Goal: Find specific page/section: Find specific page/section

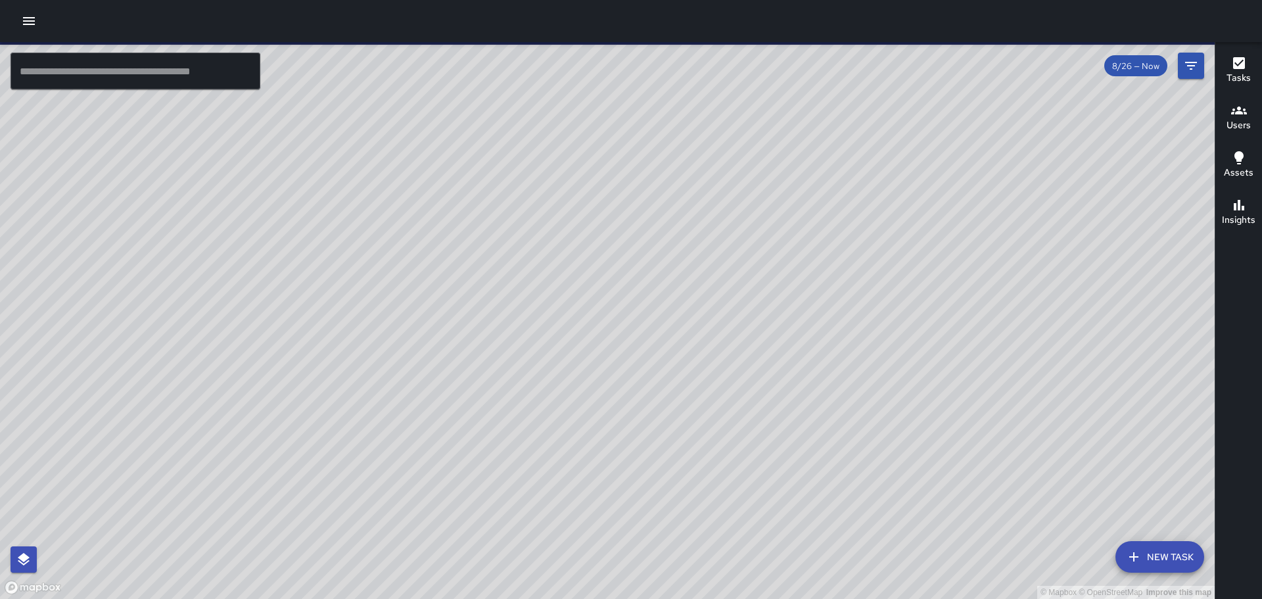
click at [30, 22] on icon "button" at bounding box center [29, 21] width 16 height 16
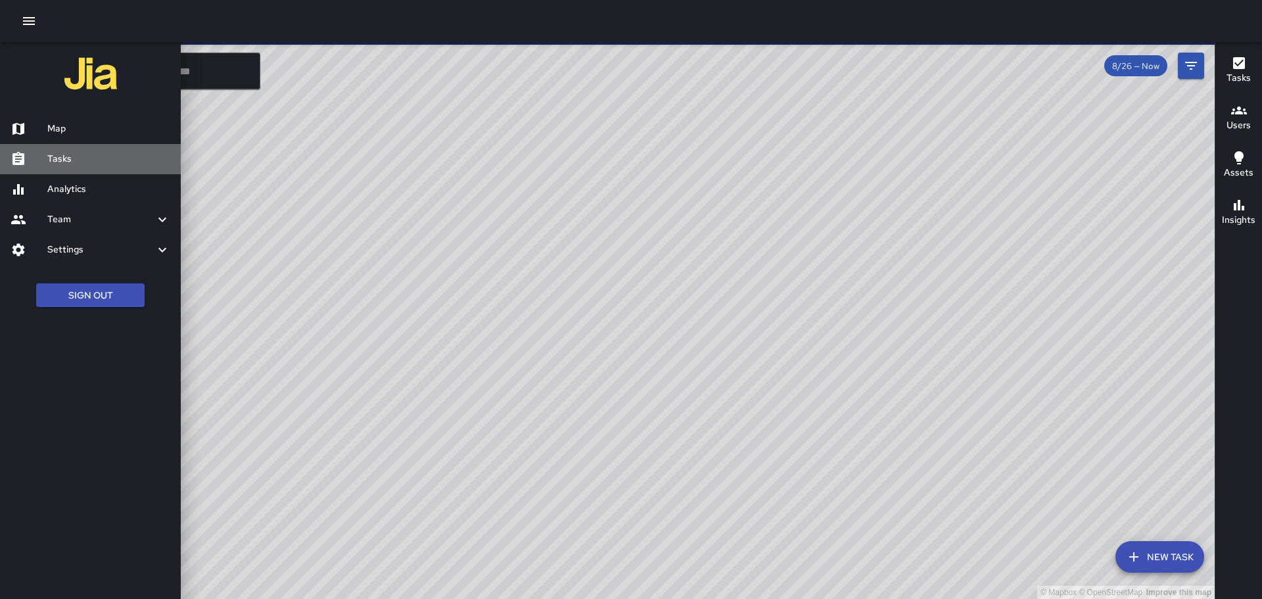
click at [68, 165] on h6 "Tasks" at bounding box center [108, 159] width 123 height 14
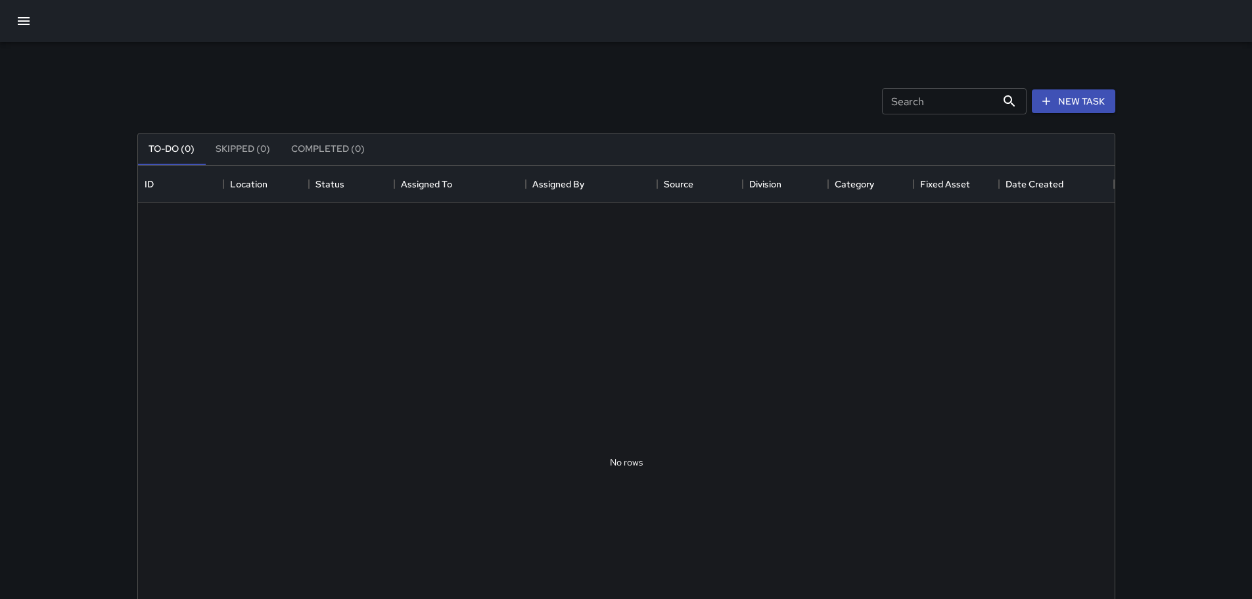
scroll to position [547, 967]
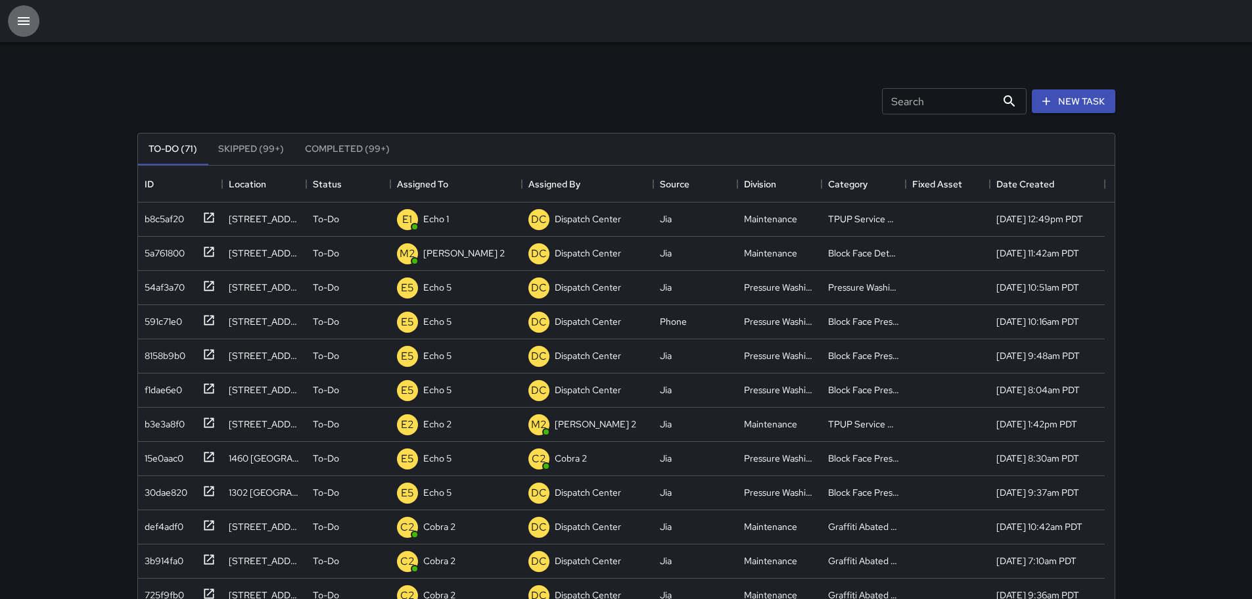
click at [23, 21] on icon "button" at bounding box center [24, 21] width 12 height 8
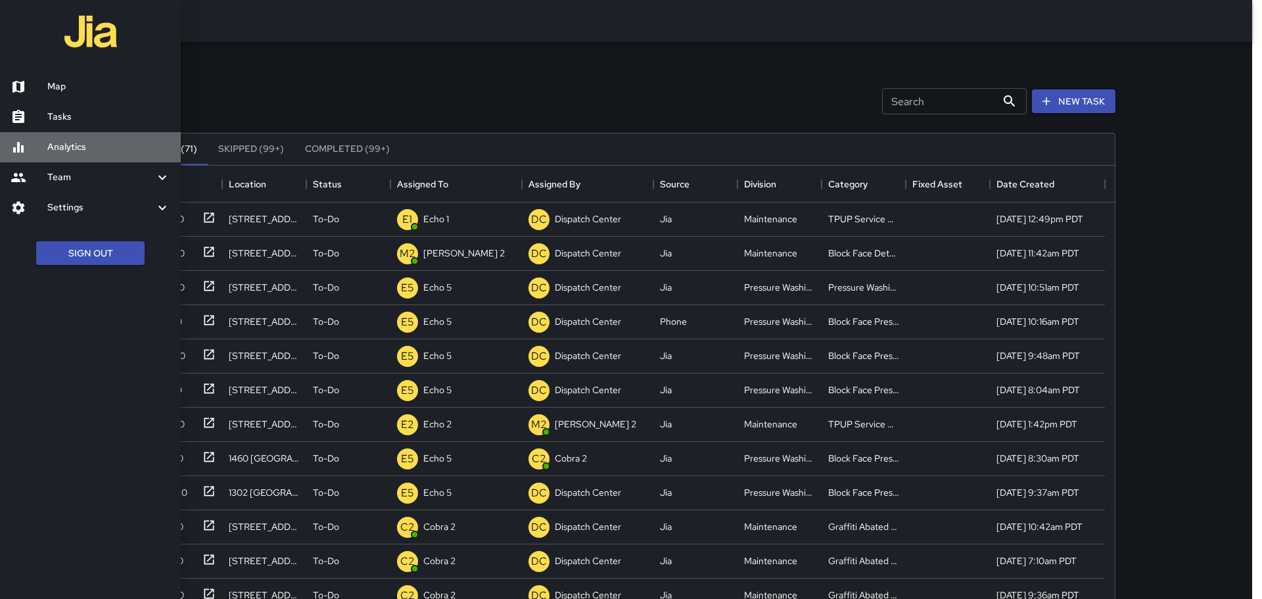
click at [57, 147] on h6 "Analytics" at bounding box center [108, 147] width 123 height 14
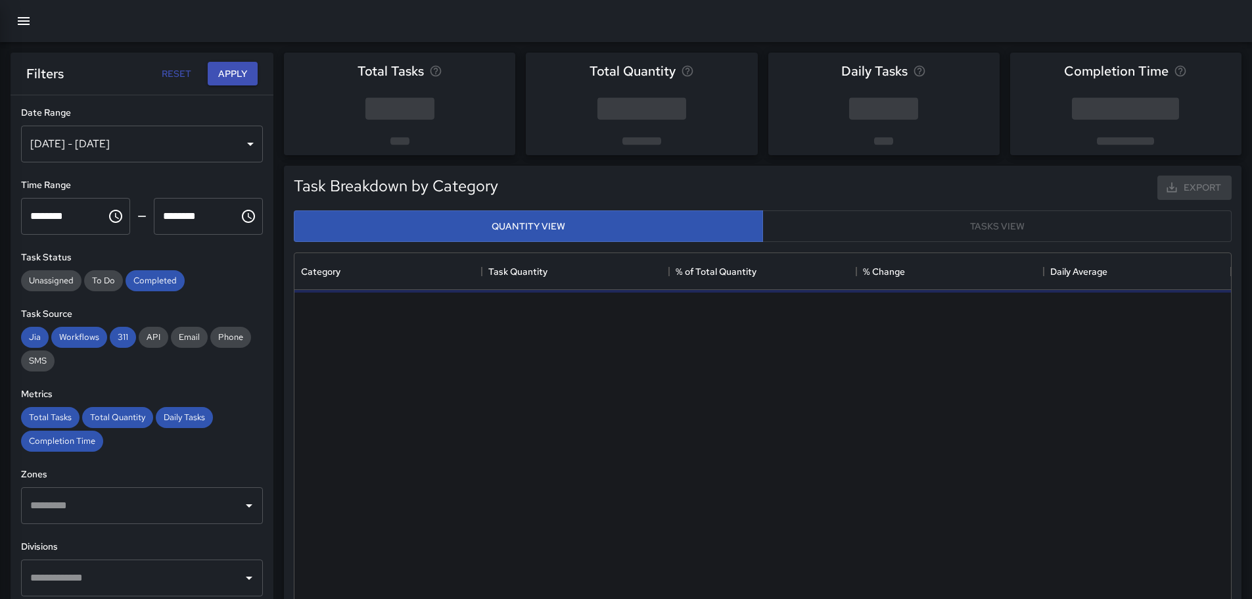
scroll to position [383, 927]
click at [149, 145] on div "[DATE] - [DATE]" at bounding box center [142, 144] width 242 height 37
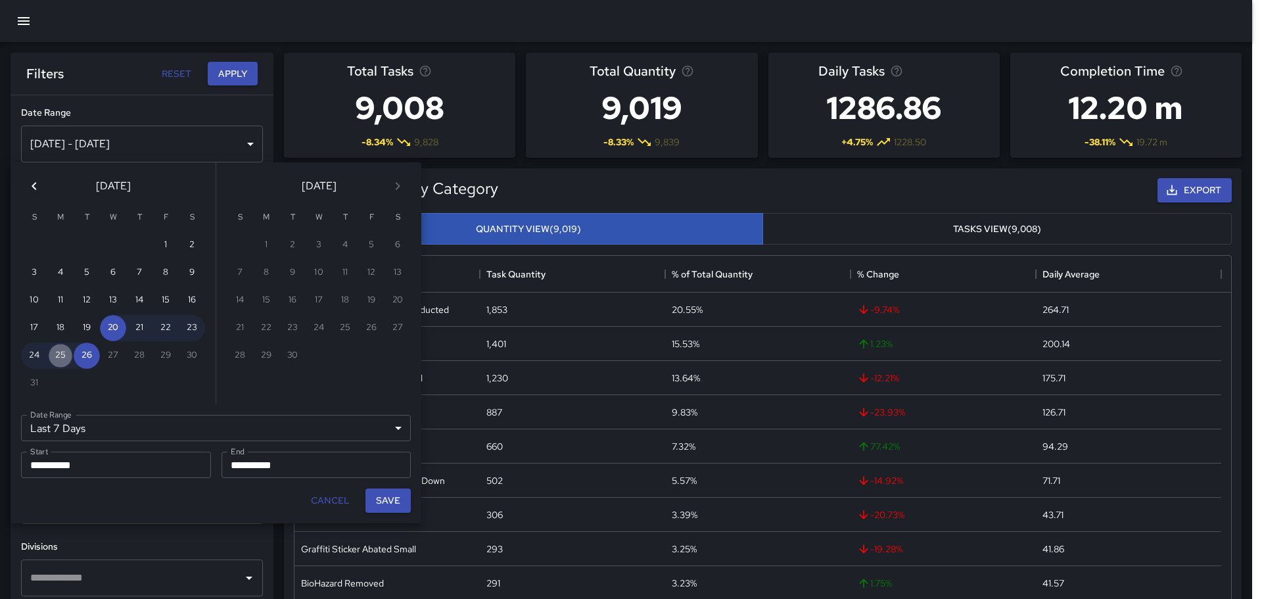
click at [60, 361] on button "25" at bounding box center [60, 355] width 26 height 26
type input "******"
type input "**********"
click at [60, 361] on button "25" at bounding box center [60, 355] width 26 height 26
type input "**********"
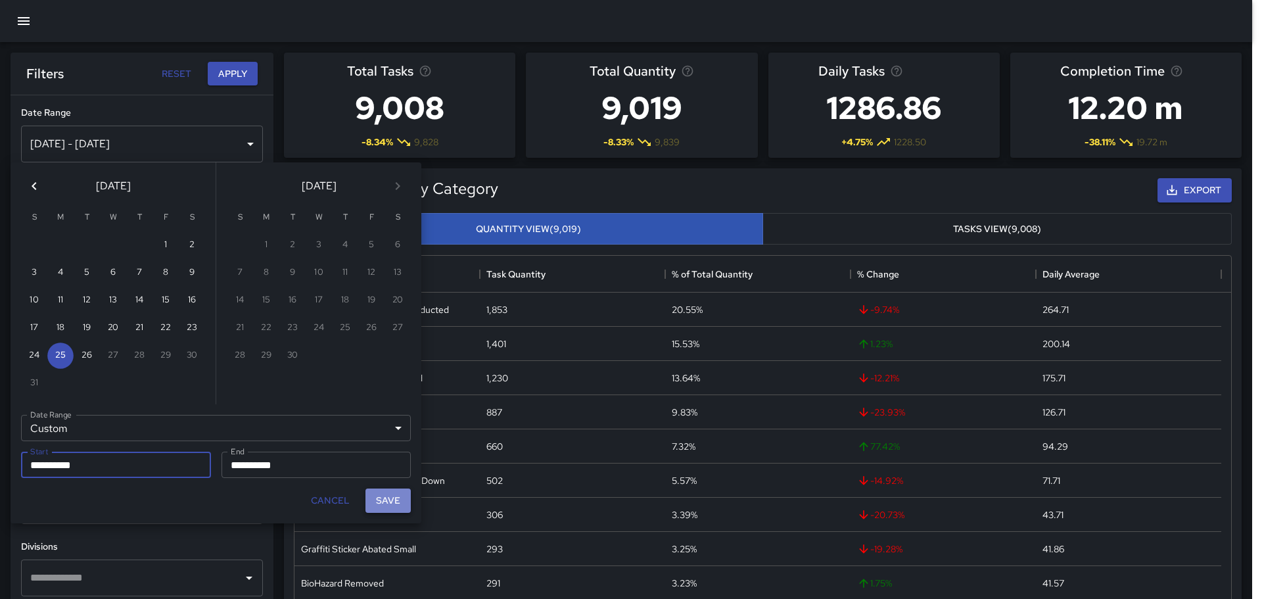
click at [392, 502] on button "Save" at bounding box center [387, 500] width 45 height 24
type input "**********"
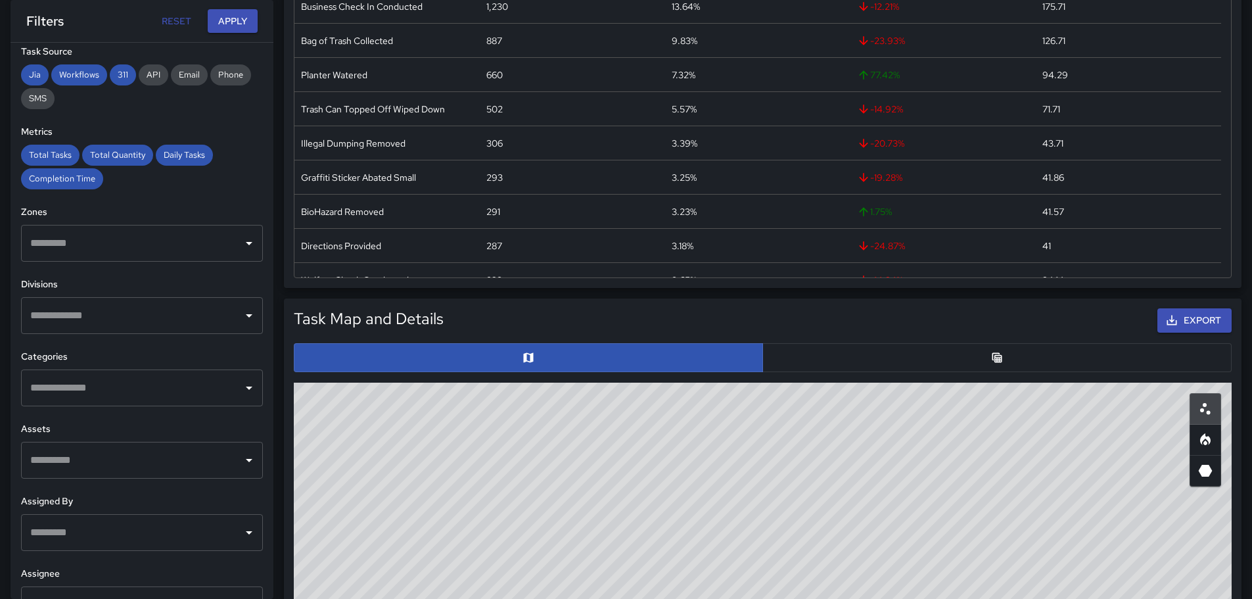
scroll to position [211, 0]
click at [220, 313] on input "text" at bounding box center [132, 314] width 210 height 25
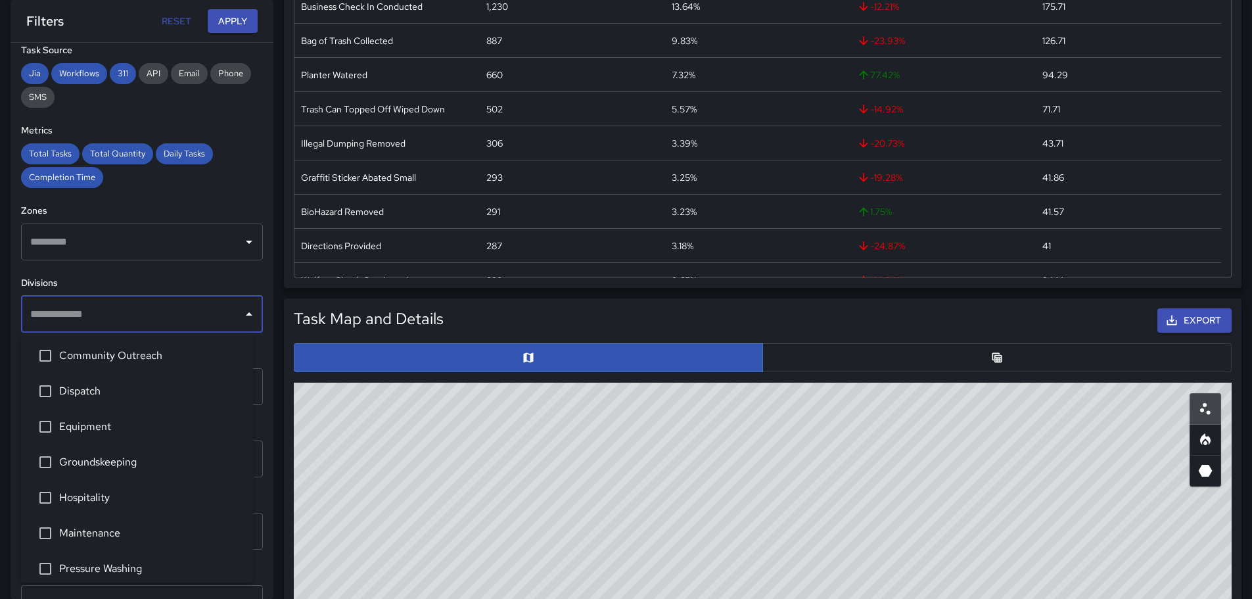
drag, startPoint x: 251, startPoint y: 195, endPoint x: 250, endPoint y: 209, distance: 13.9
click at [250, 196] on div "**********" at bounding box center [142, 321] width 263 height 556
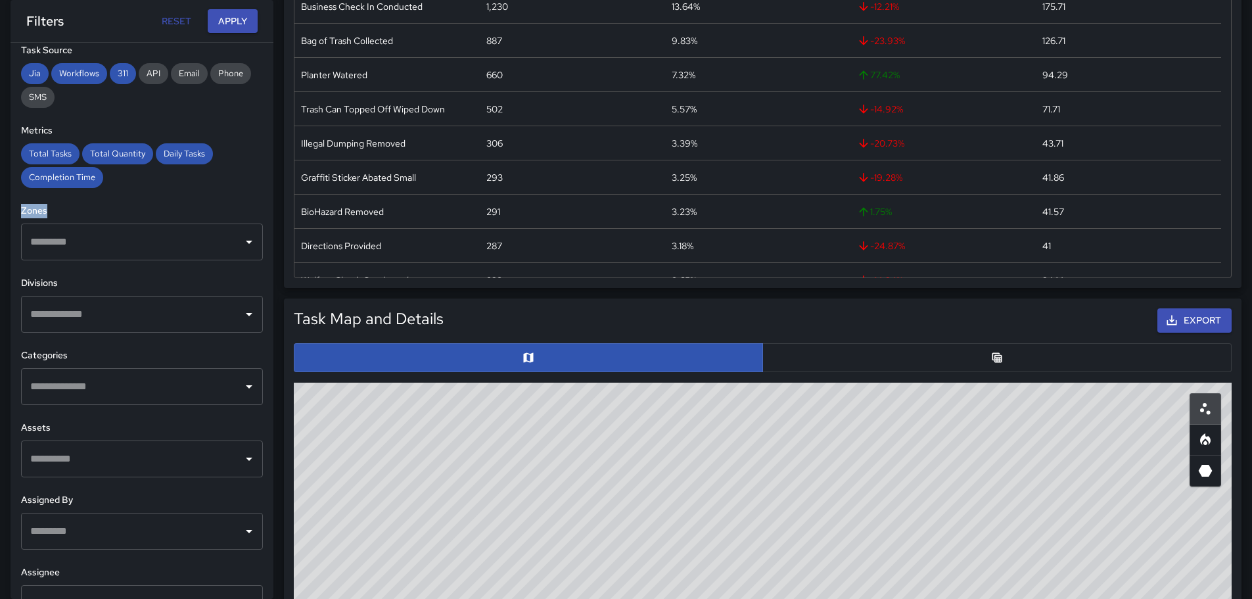
click at [223, 384] on input "text" at bounding box center [132, 386] width 210 height 25
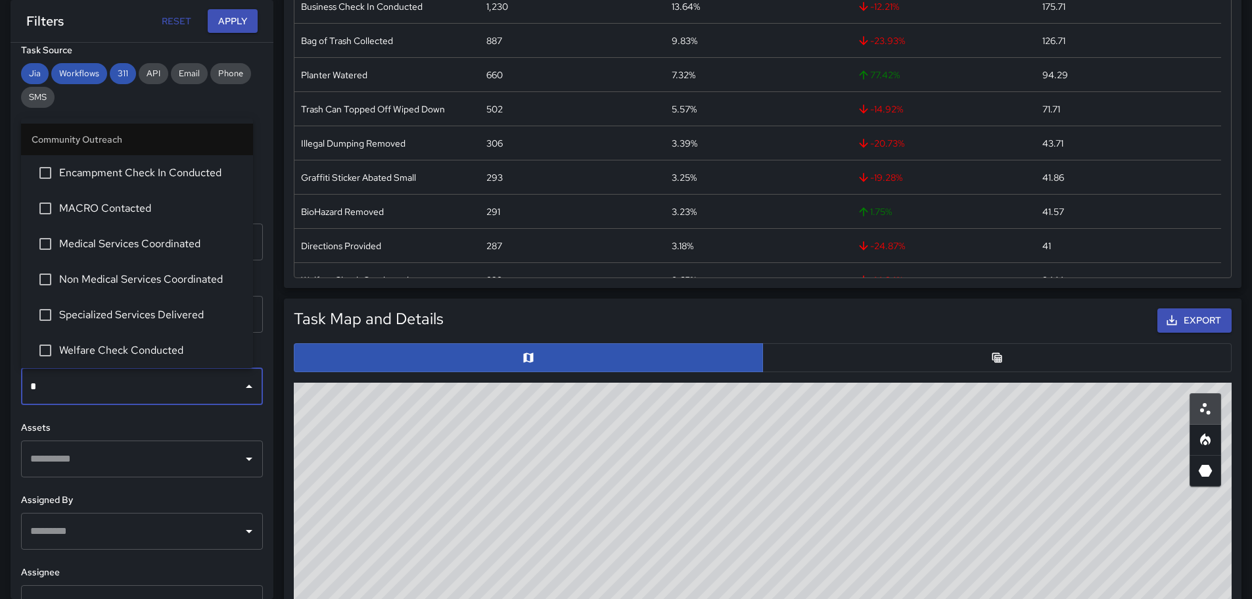
type input "**"
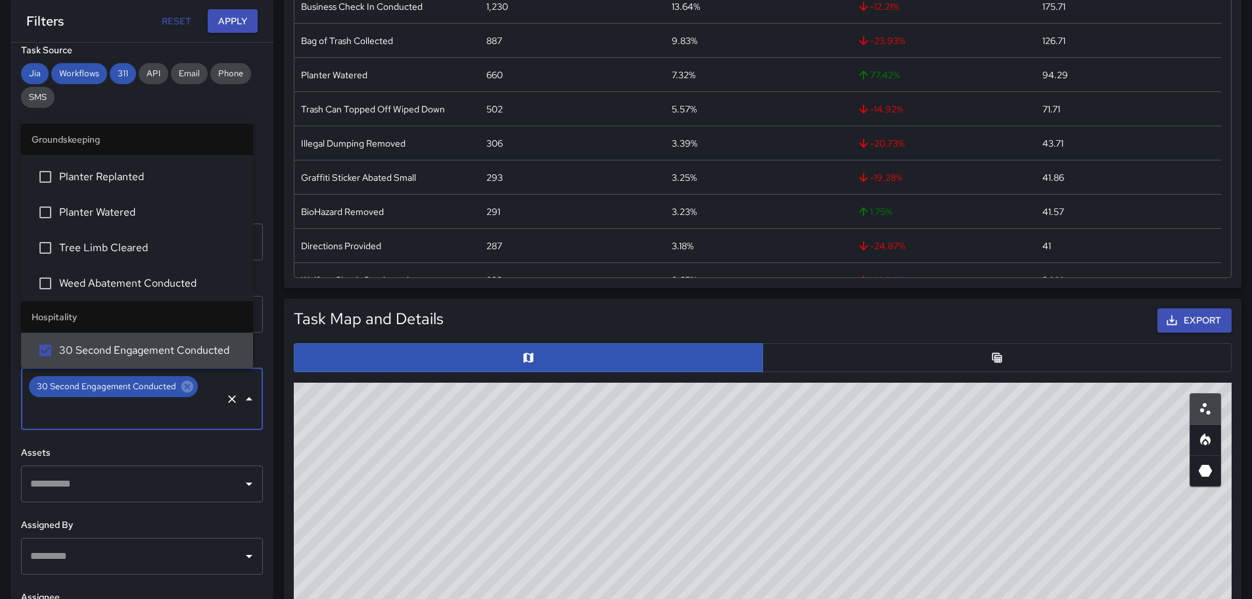
scroll to position [269, 0]
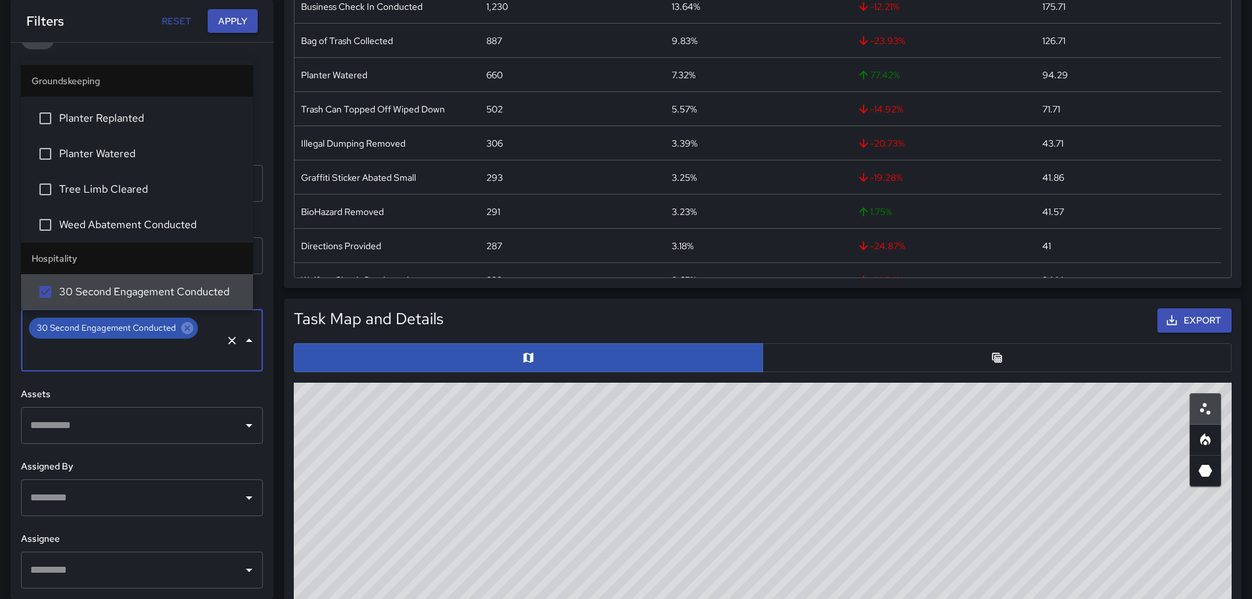
click at [170, 579] on input "text" at bounding box center [132, 569] width 210 height 25
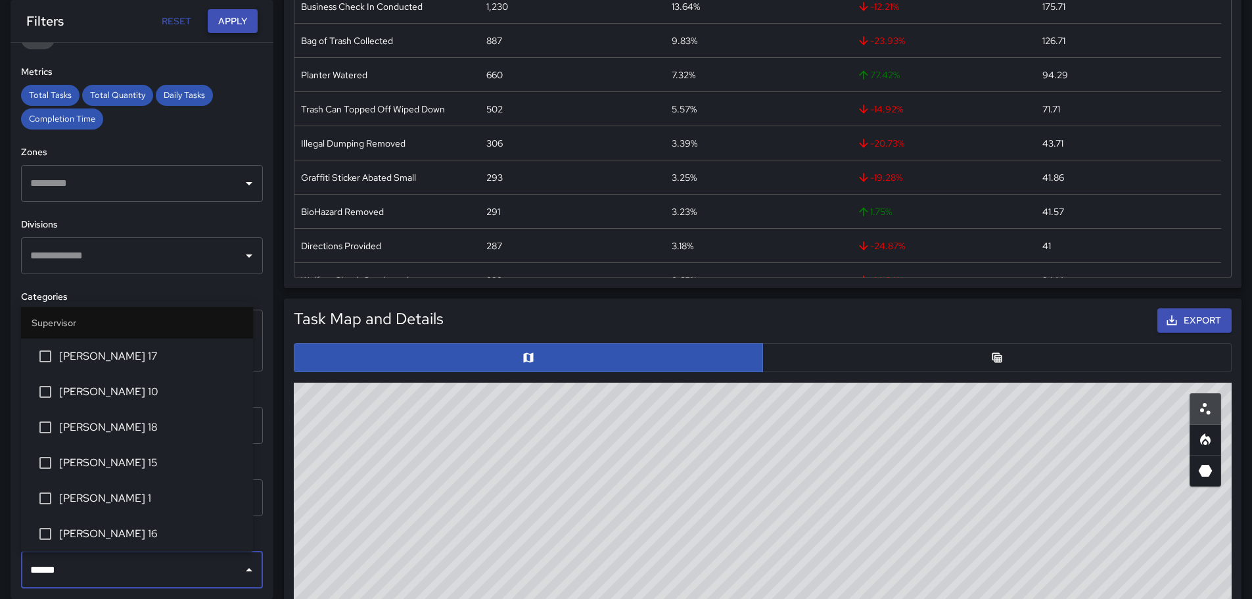
type input "******"
click at [242, 29] on button "Apply" at bounding box center [233, 21] width 50 height 24
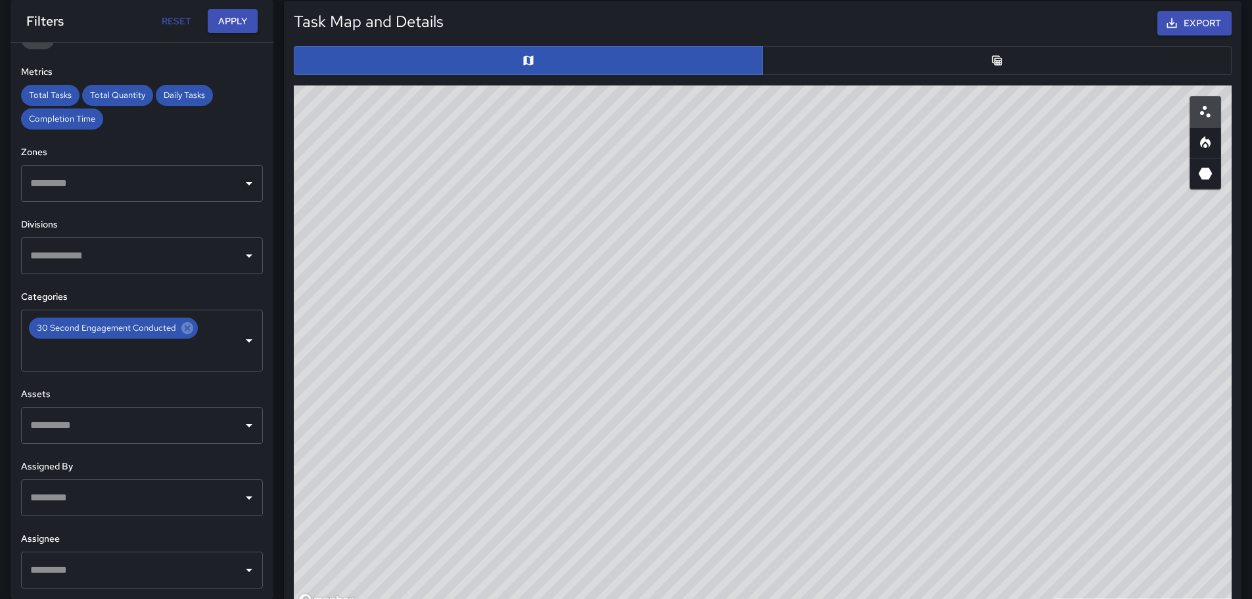
scroll to position [666, 0]
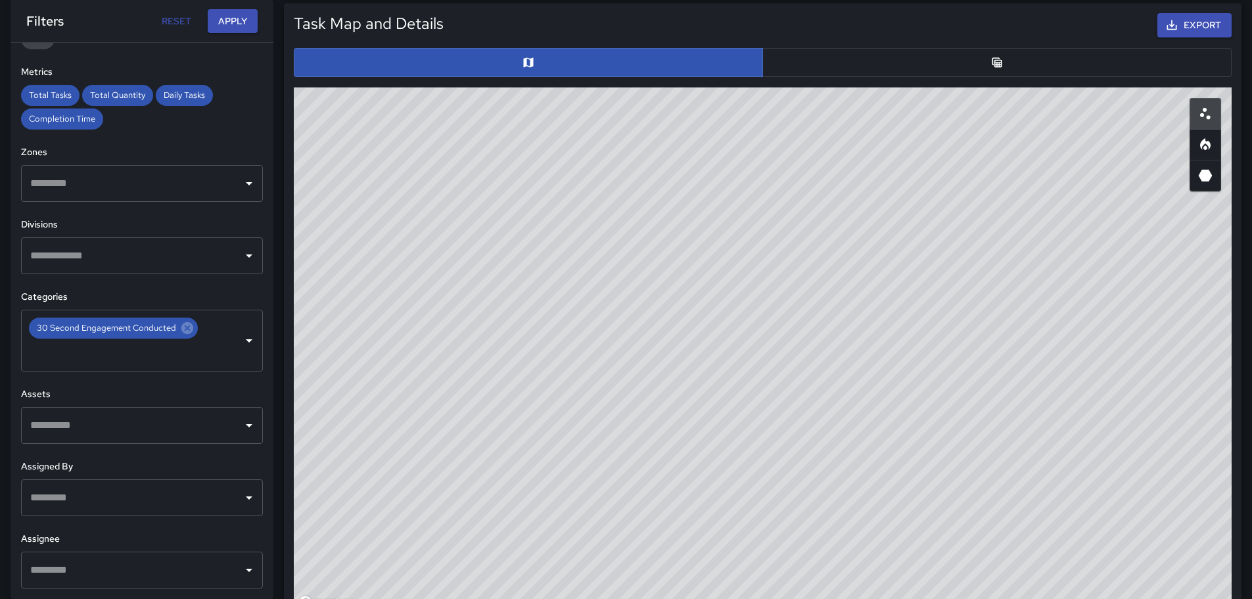
click at [206, 580] on input "text" at bounding box center [132, 569] width 210 height 25
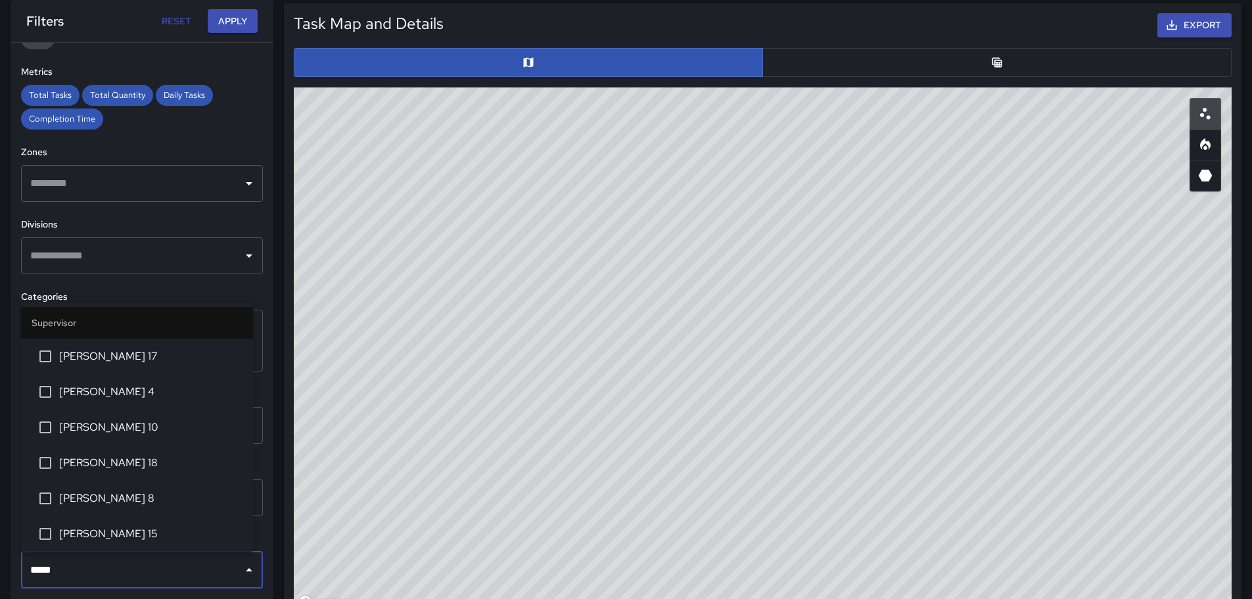
type input "******"
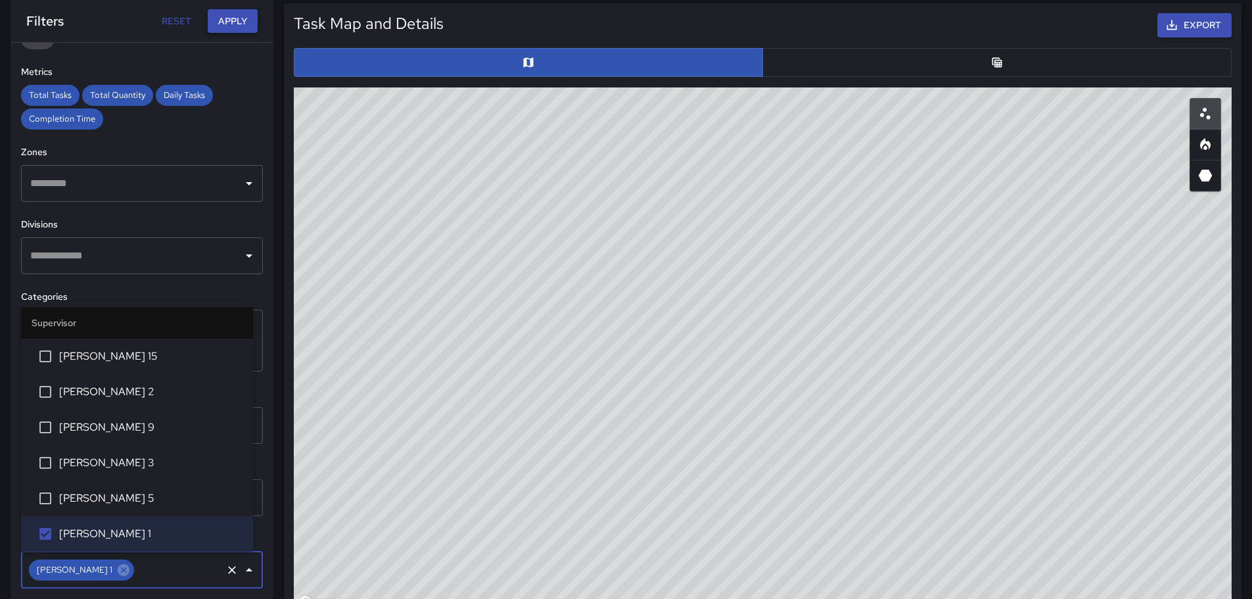
click at [240, 22] on button "Apply" at bounding box center [233, 21] width 50 height 24
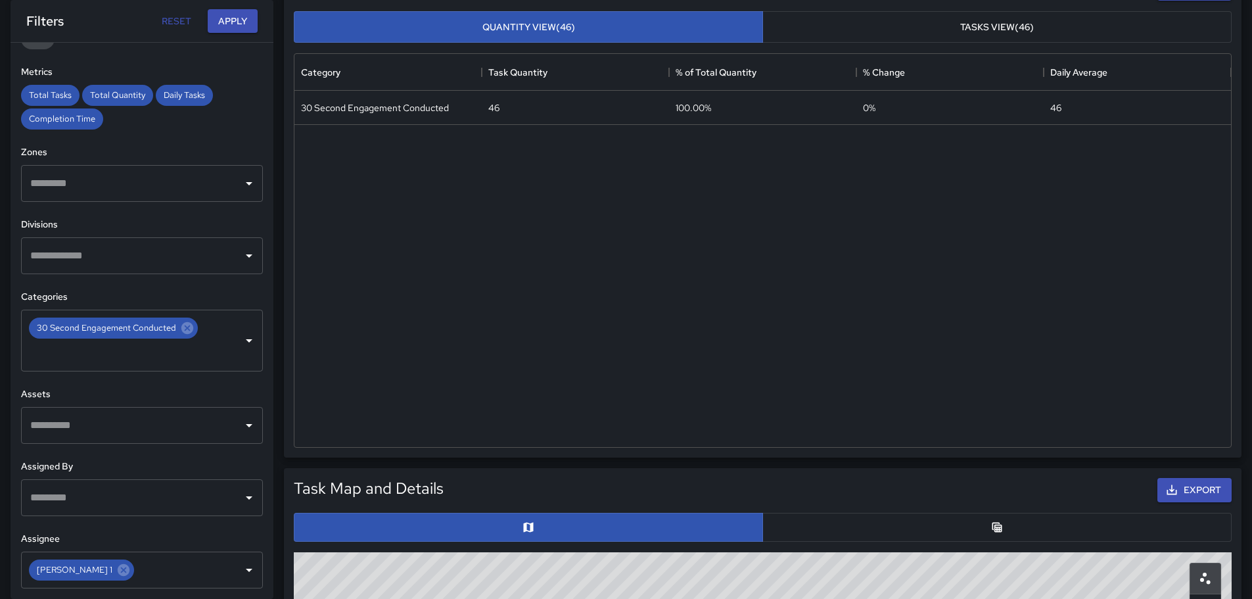
scroll to position [0, 0]
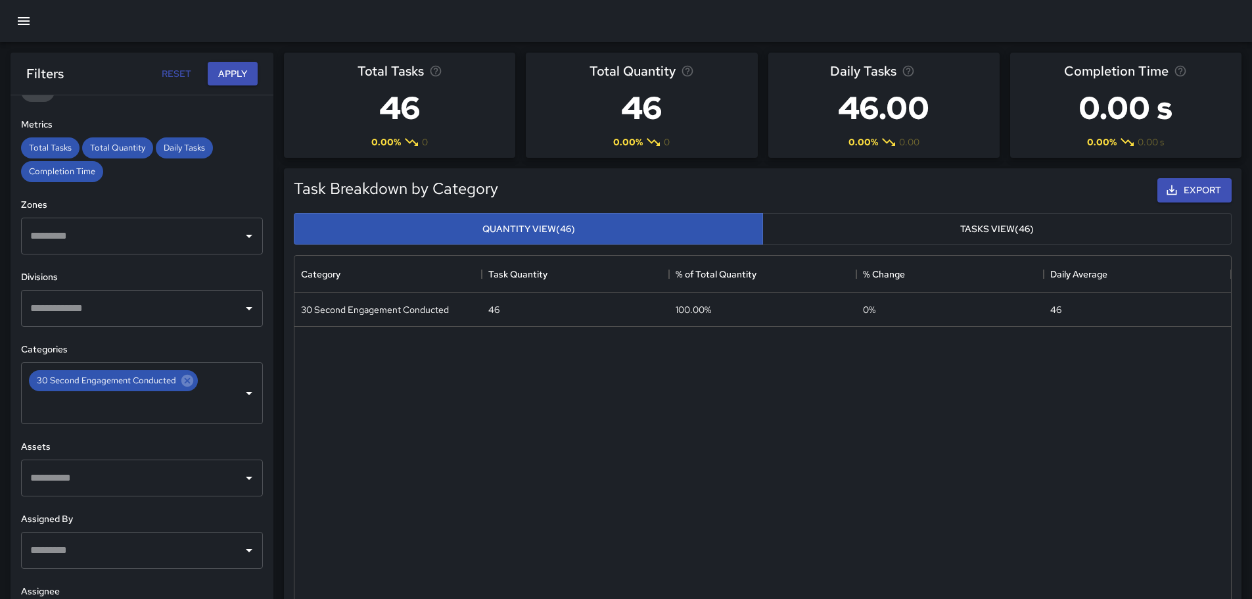
click at [990, 223] on button "Tasks View (46)" at bounding box center [996, 229] width 469 height 32
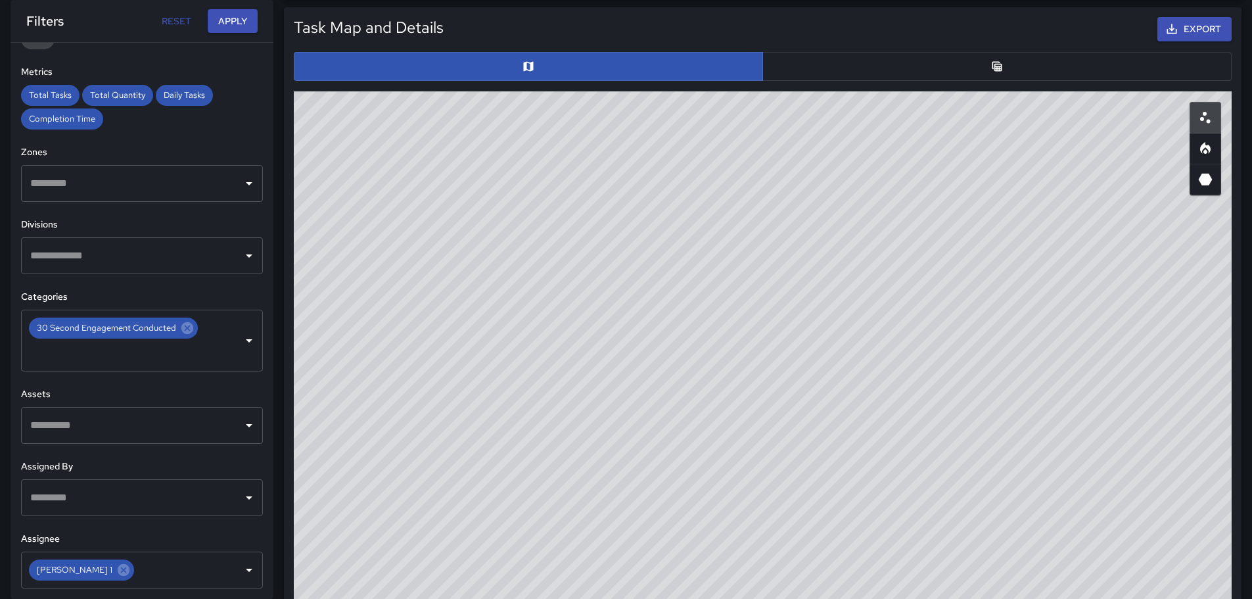
scroll to position [649, 0]
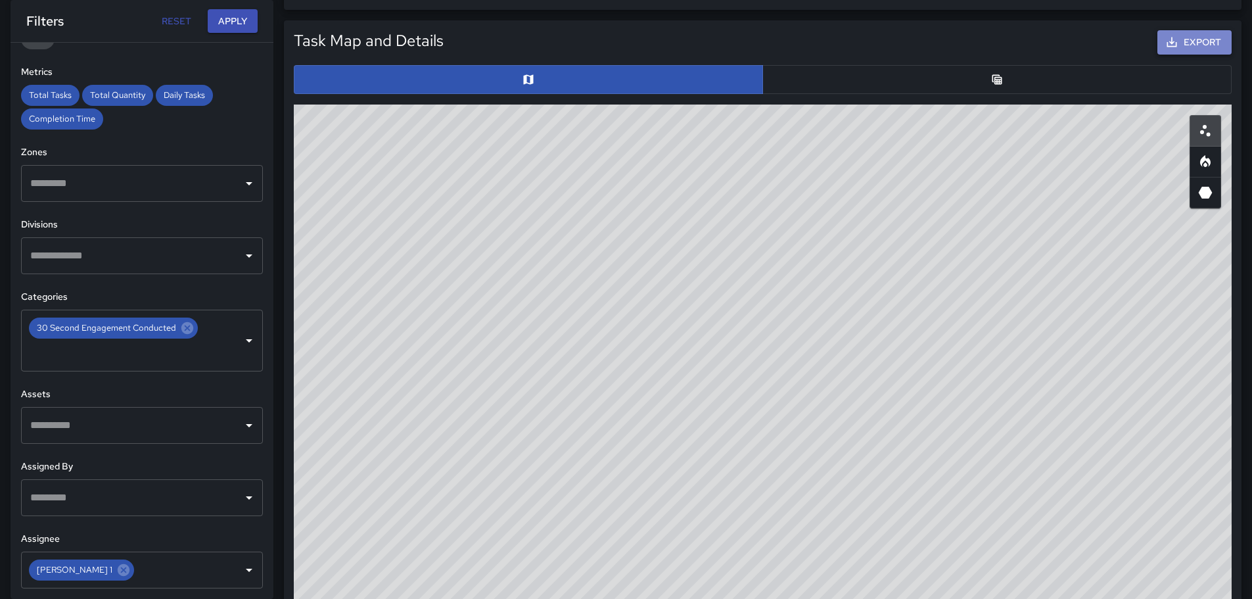
click at [1191, 43] on button "Export" at bounding box center [1194, 42] width 74 height 24
click at [183, 327] on icon at bounding box center [187, 328] width 12 height 12
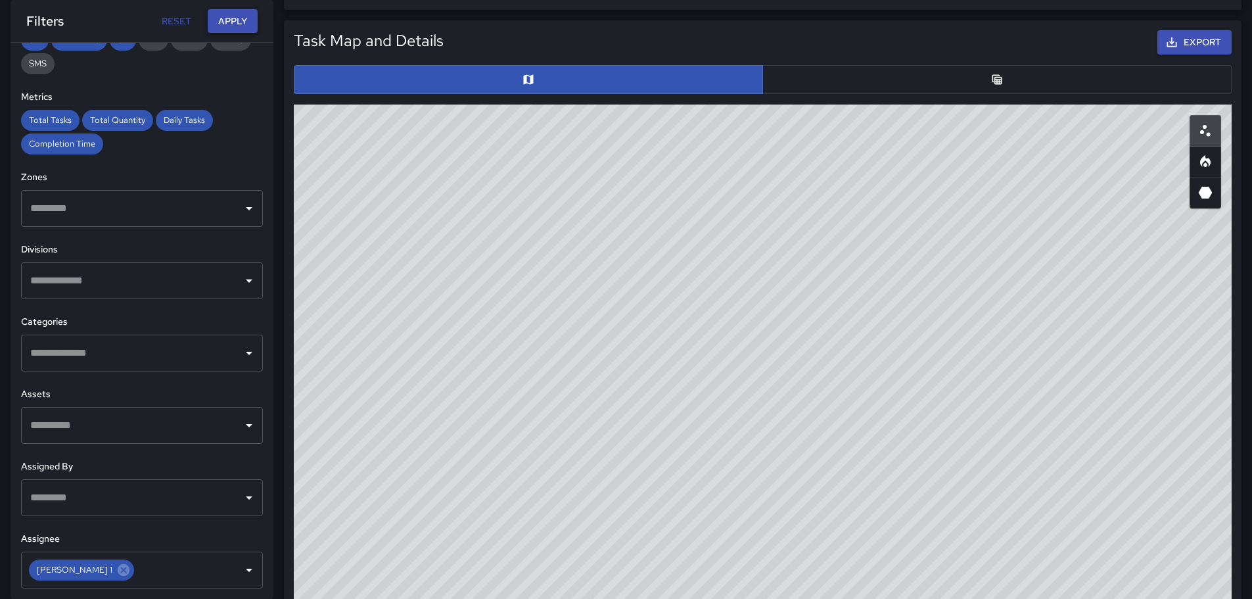
click at [247, 20] on button "Apply" at bounding box center [233, 21] width 50 height 24
drag, startPoint x: 1127, startPoint y: 281, endPoint x: 1125, endPoint y: 273, distance: 7.5
click at [1126, 281] on div "© Mapbox © OpenStreetMap Improve this map" at bounding box center [763, 368] width 938 height 526
drag, startPoint x: 414, startPoint y: 317, endPoint x: 409, endPoint y: 406, distance: 88.2
click at [409, 406] on div "© Mapbox © OpenStreetMap Improve this map" at bounding box center [763, 368] width 938 height 526
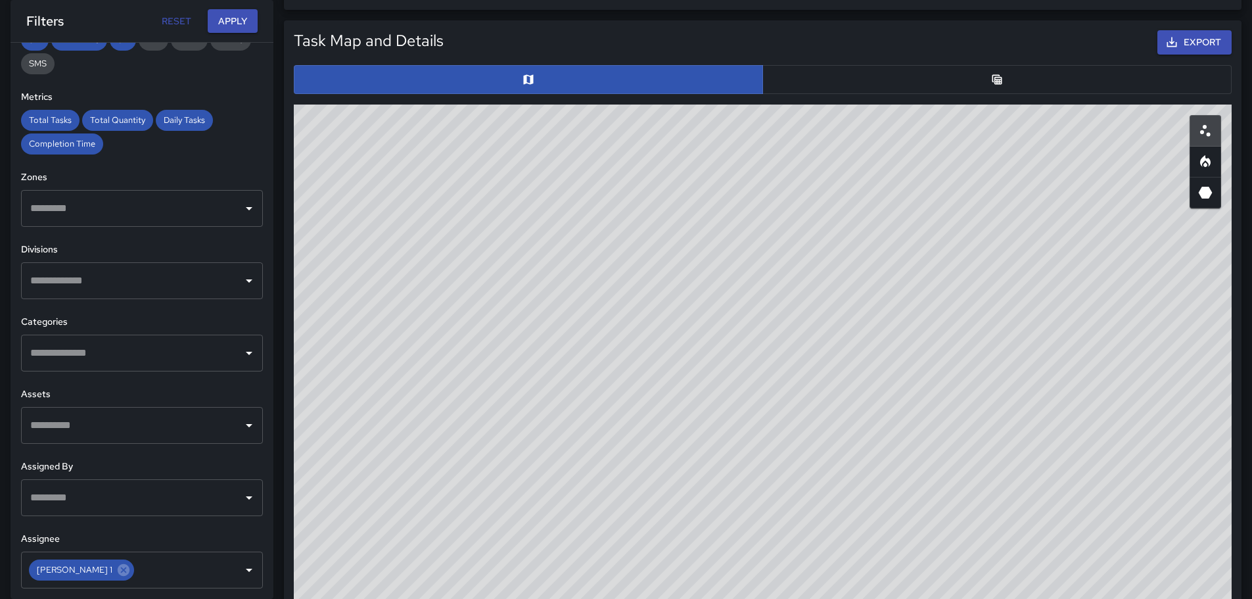
click at [969, 356] on div "© Mapbox © OpenStreetMap Improve this map" at bounding box center [763, 368] width 938 height 526
click at [1173, 47] on icon "button" at bounding box center [1172, 42] width 10 height 10
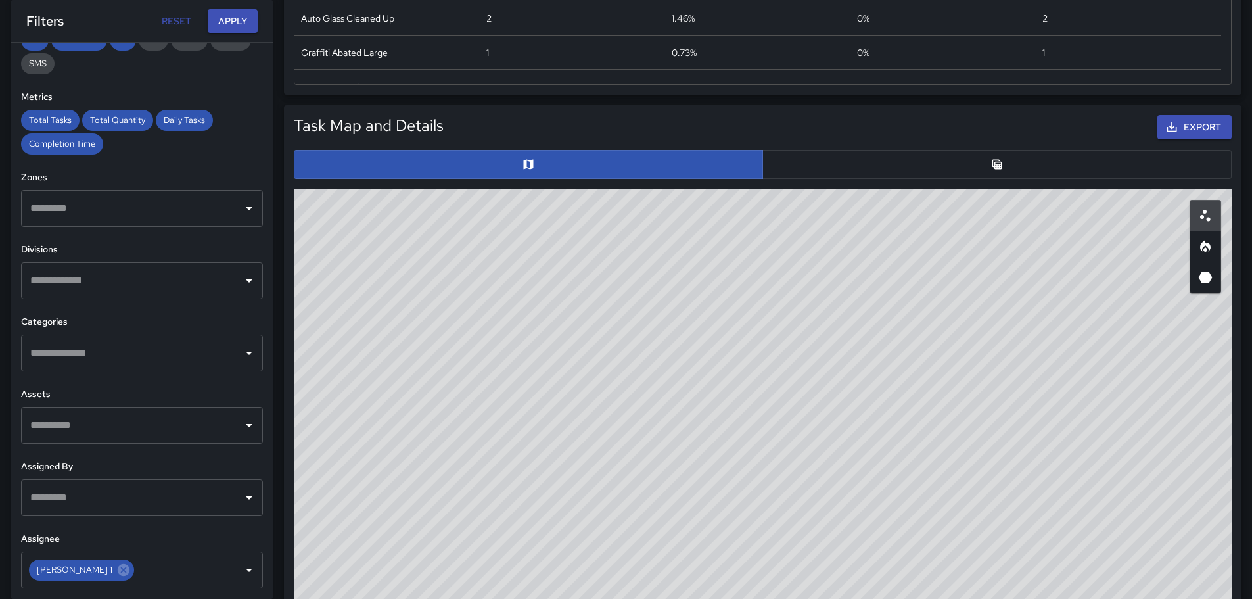
scroll to position [569, 0]
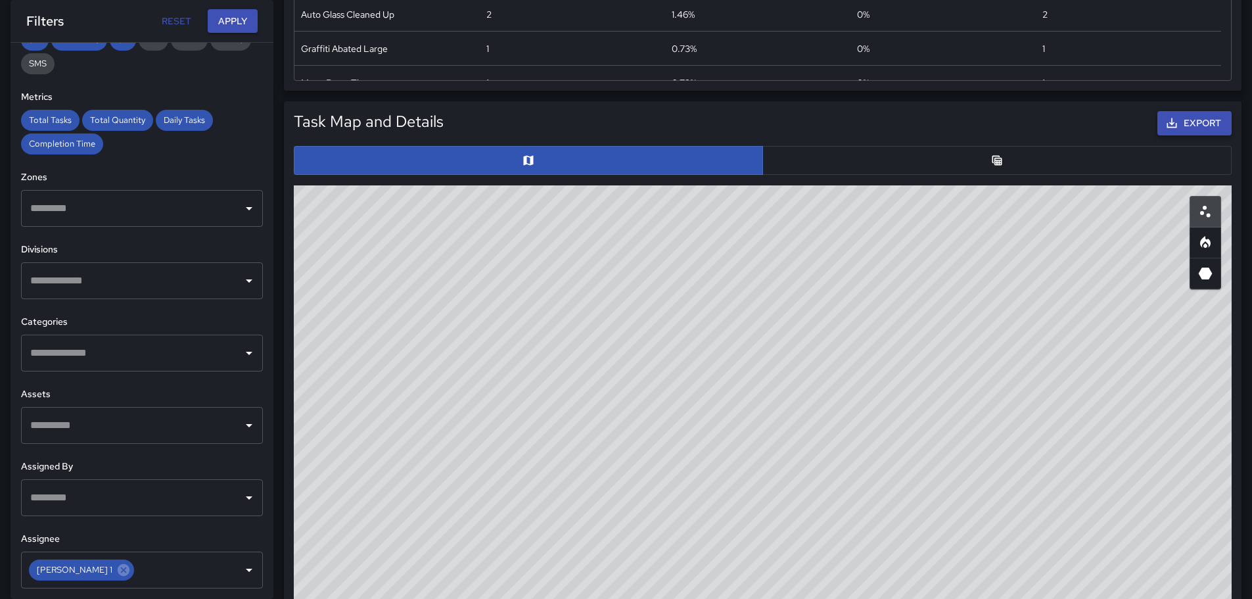
click at [1181, 127] on button "Export" at bounding box center [1194, 123] width 74 height 24
drag, startPoint x: 1026, startPoint y: 504, endPoint x: 1010, endPoint y: 503, distance: 16.5
click at [1029, 521] on div "© Mapbox © OpenStreetMap Improve this map" at bounding box center [763, 448] width 938 height 526
drag, startPoint x: 1037, startPoint y: 338, endPoint x: 945, endPoint y: 329, distance: 92.5
click at [945, 329] on div "© Mapbox © OpenStreetMap Improve this map" at bounding box center [763, 448] width 938 height 526
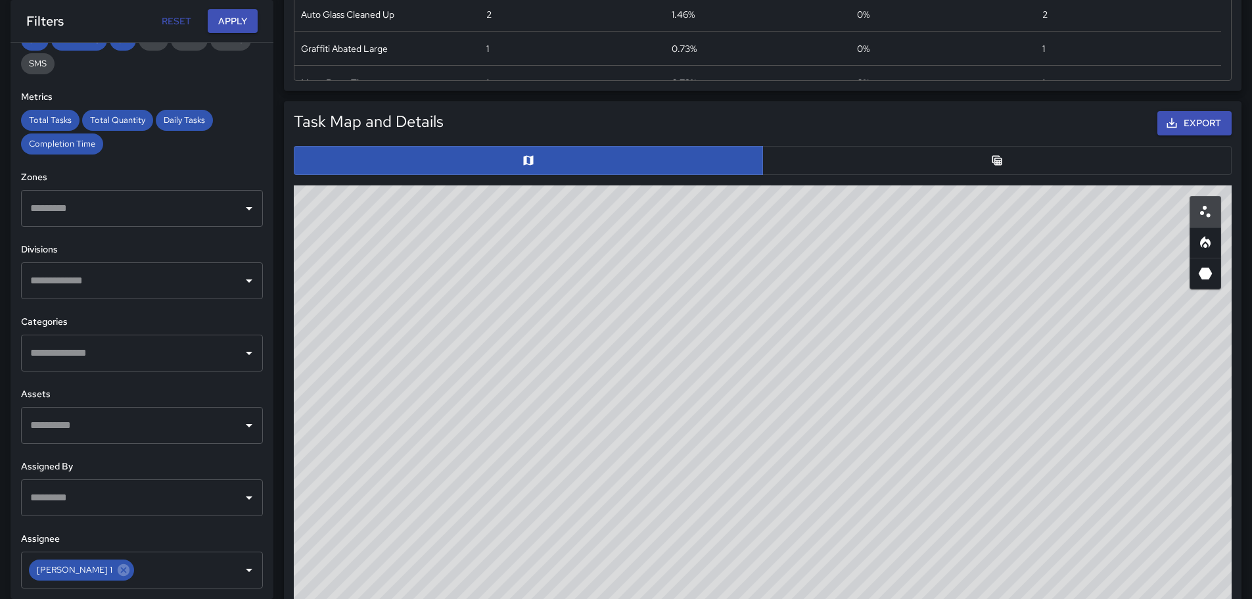
click at [640, 421] on div "© Mapbox © OpenStreetMap Improve this map" at bounding box center [763, 448] width 938 height 526
click at [1010, 160] on button "button" at bounding box center [996, 160] width 469 height 29
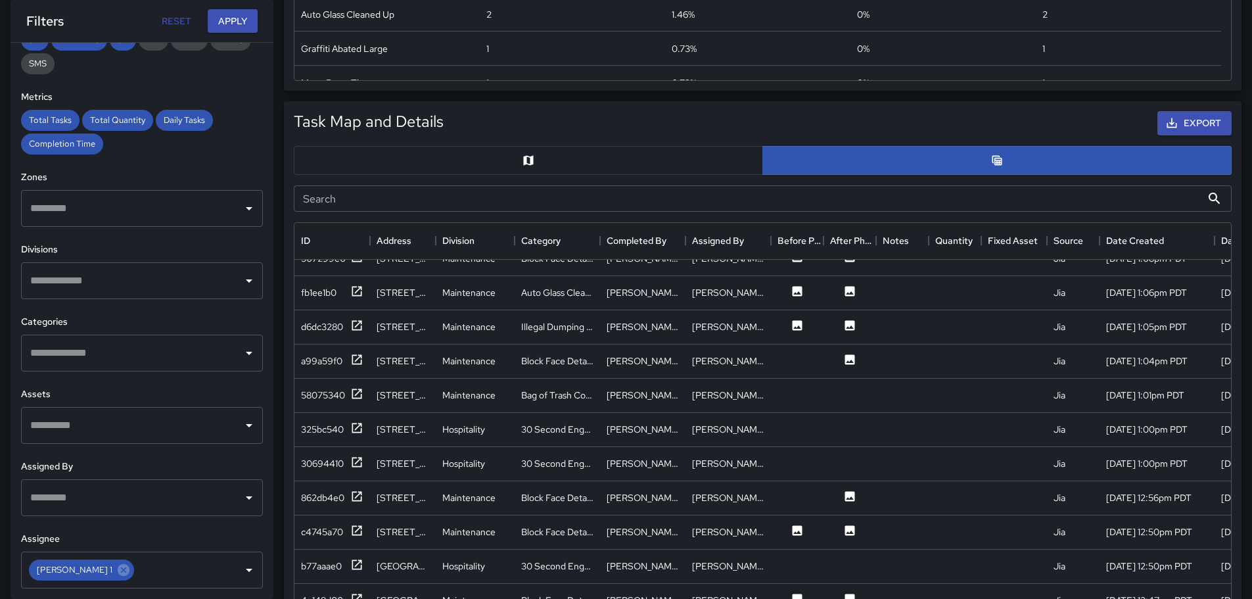
scroll to position [536, 0]
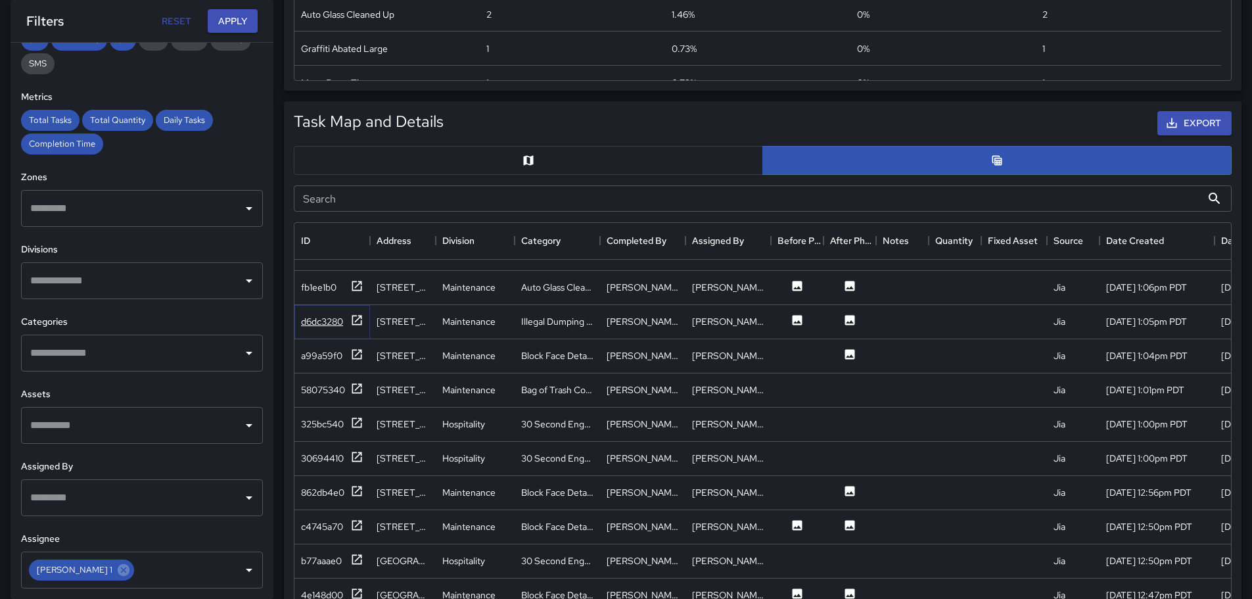
click at [356, 316] on icon at bounding box center [356, 320] width 13 height 13
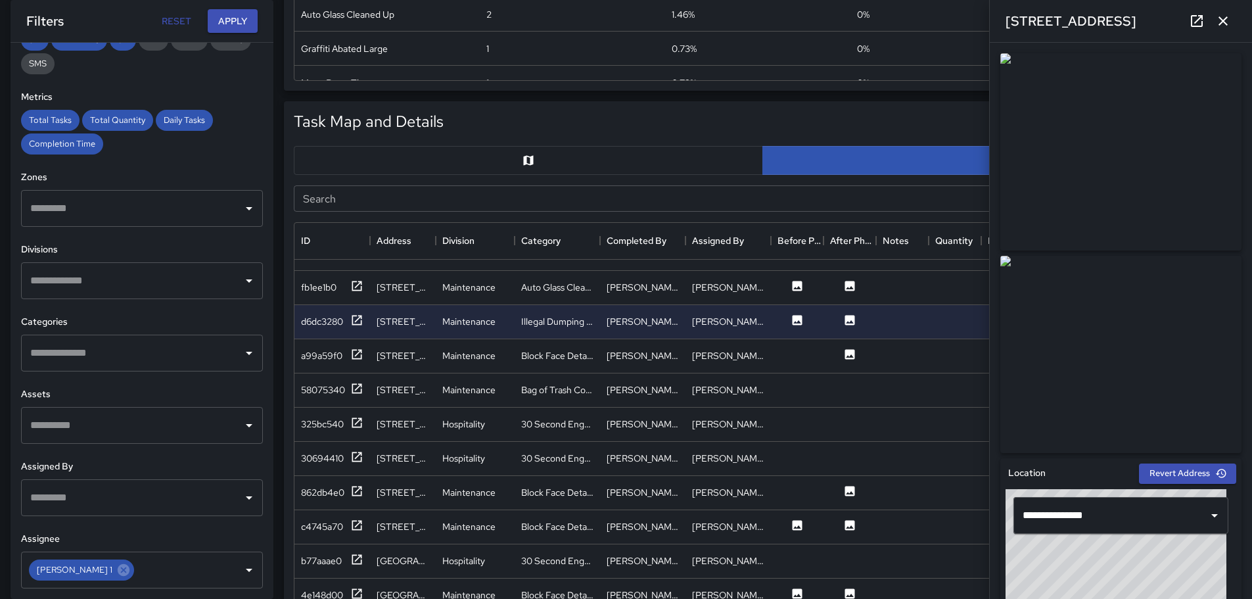
drag, startPoint x: 1223, startPoint y: 13, endPoint x: 1222, endPoint y: 20, distance: 6.7
click at [1223, 14] on icon "button" at bounding box center [1223, 21] width 16 height 16
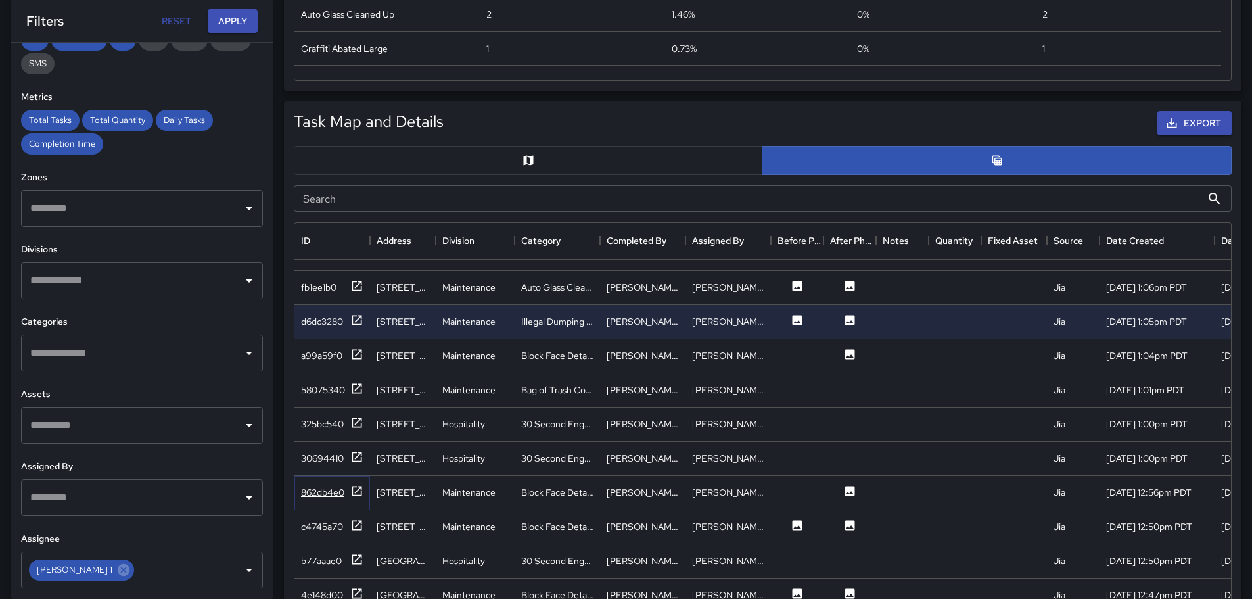
click at [353, 494] on icon at bounding box center [357, 491] width 10 height 10
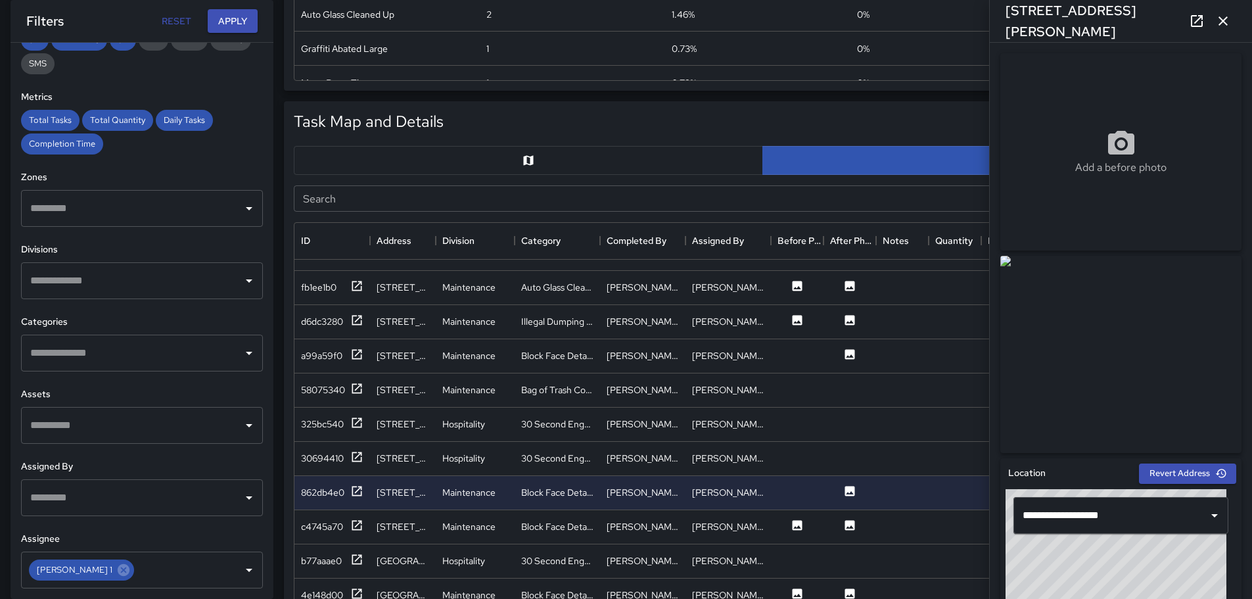
click at [1227, 22] on icon "button" at bounding box center [1223, 21] width 16 height 16
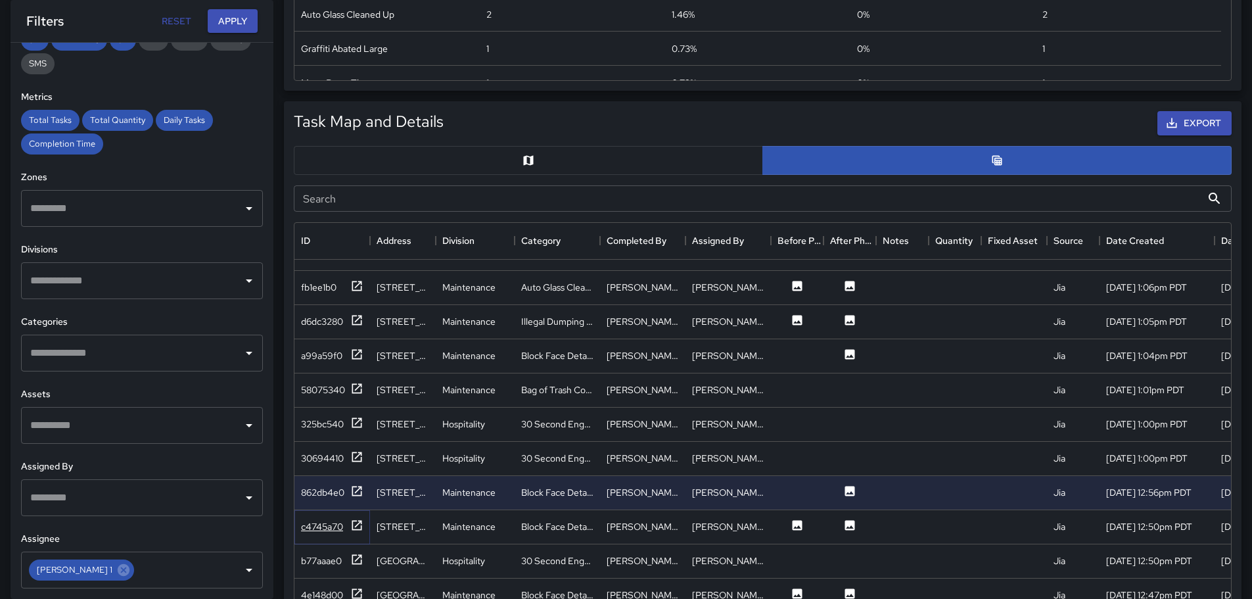
click at [358, 529] on icon at bounding box center [357, 525] width 10 height 10
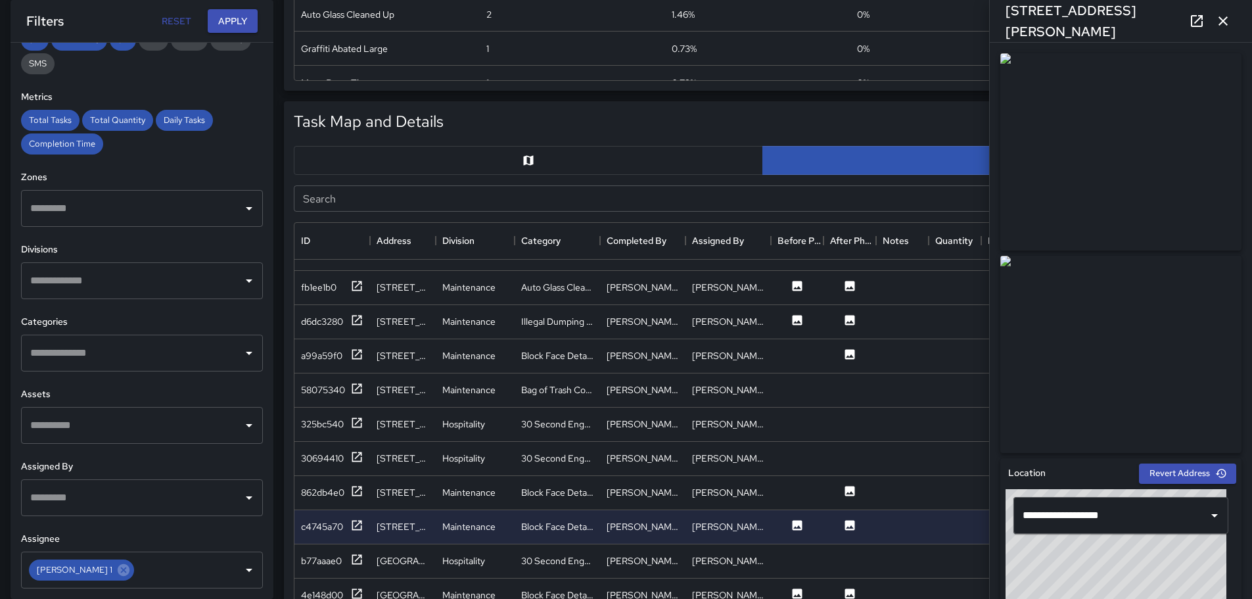
click at [1227, 18] on icon "button" at bounding box center [1223, 21] width 16 height 16
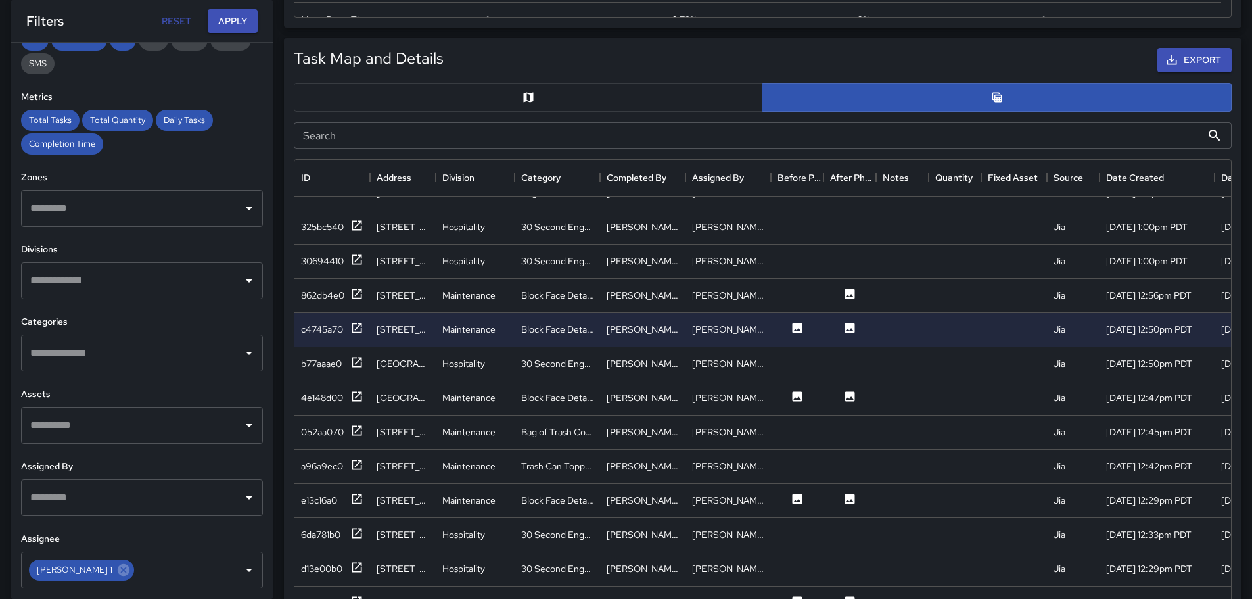
scroll to position [702, 0]
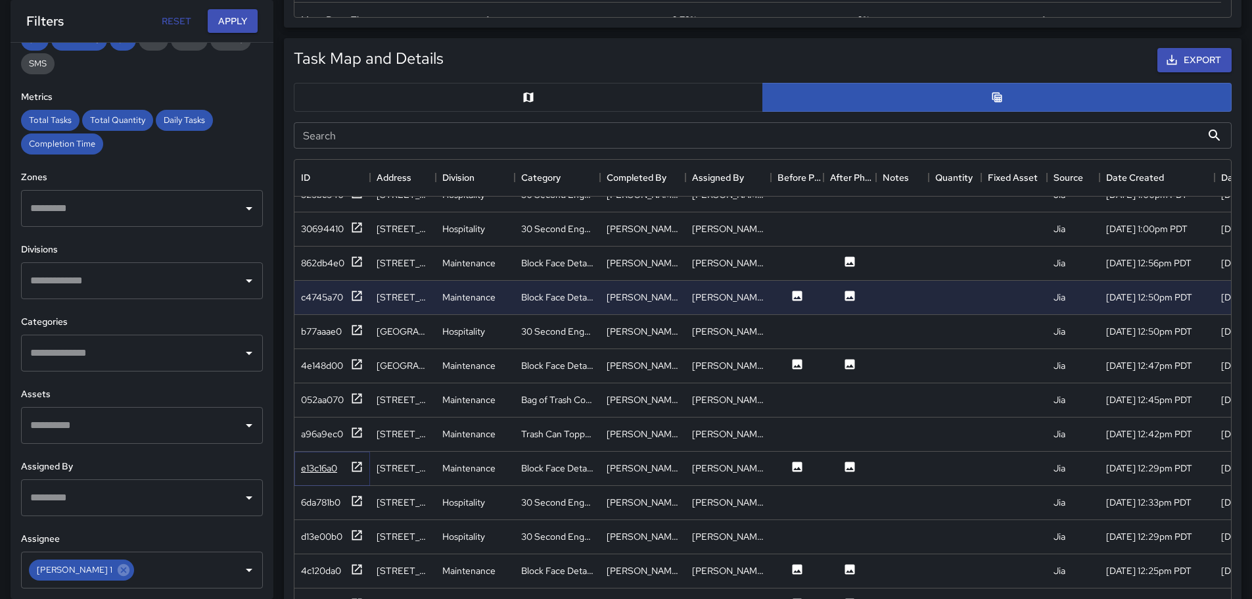
click at [360, 464] on icon at bounding box center [356, 466] width 13 height 13
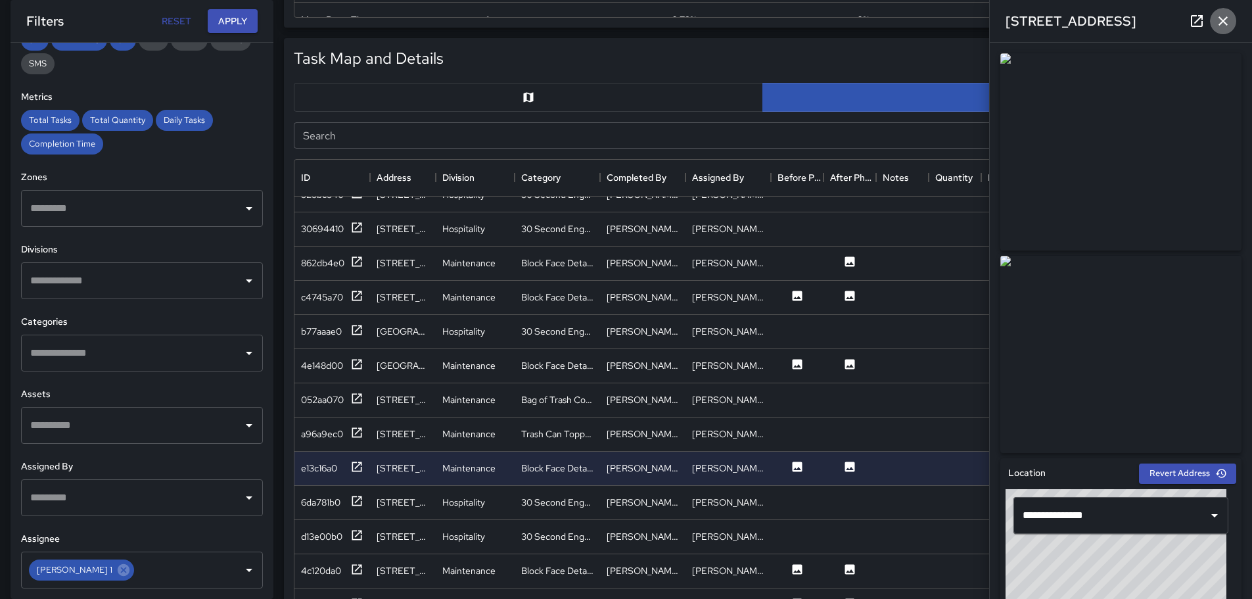
click at [1217, 23] on icon "button" at bounding box center [1223, 21] width 16 height 16
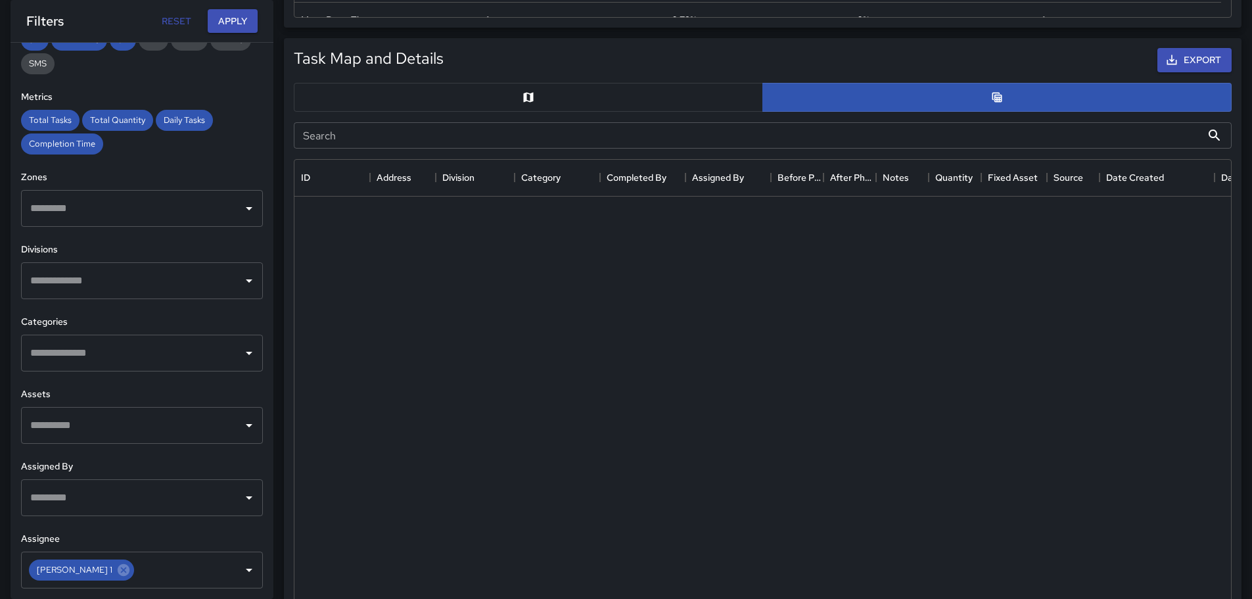
scroll to position [0, 0]
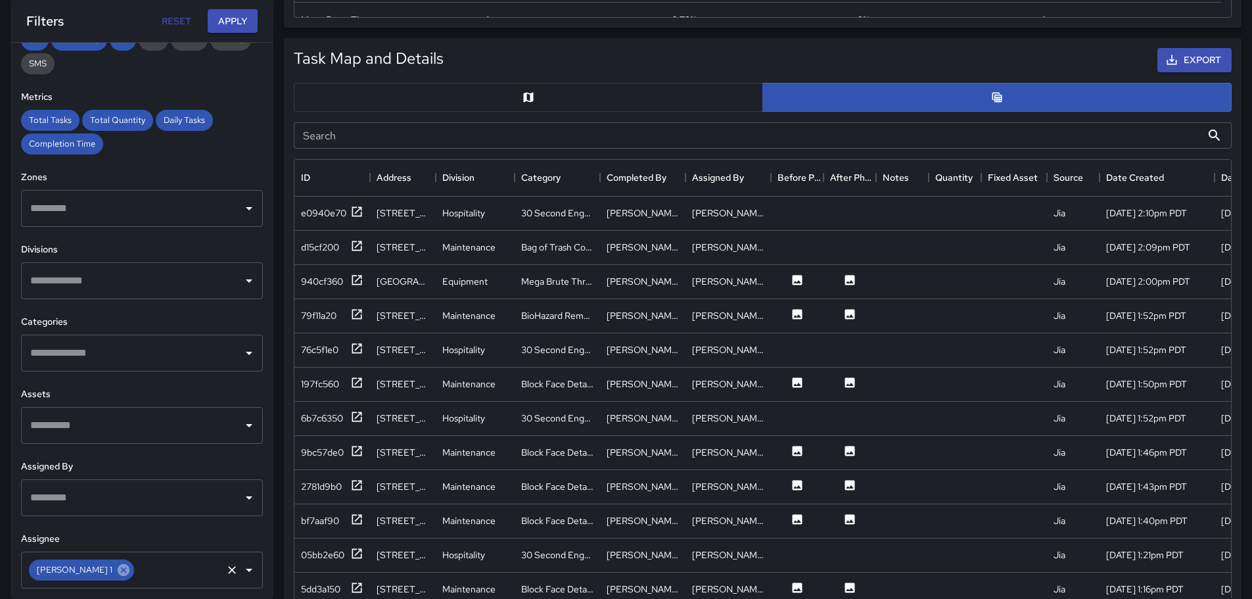
click at [118, 568] on icon at bounding box center [124, 569] width 12 height 12
click at [74, 574] on input "text" at bounding box center [132, 569] width 210 height 25
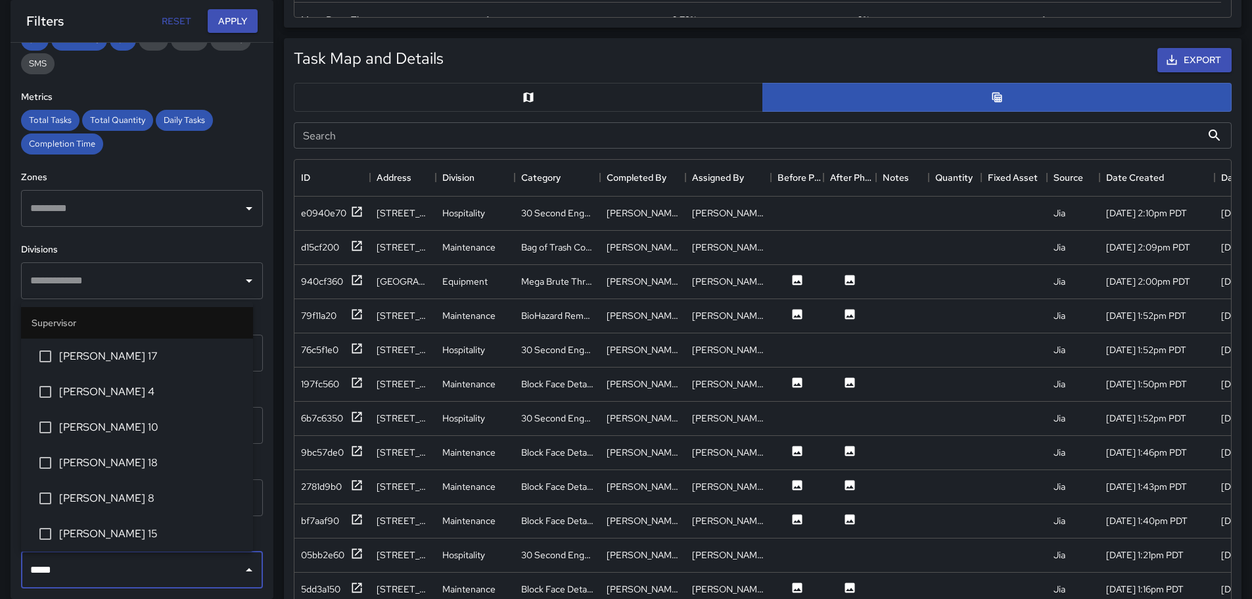
type input "******"
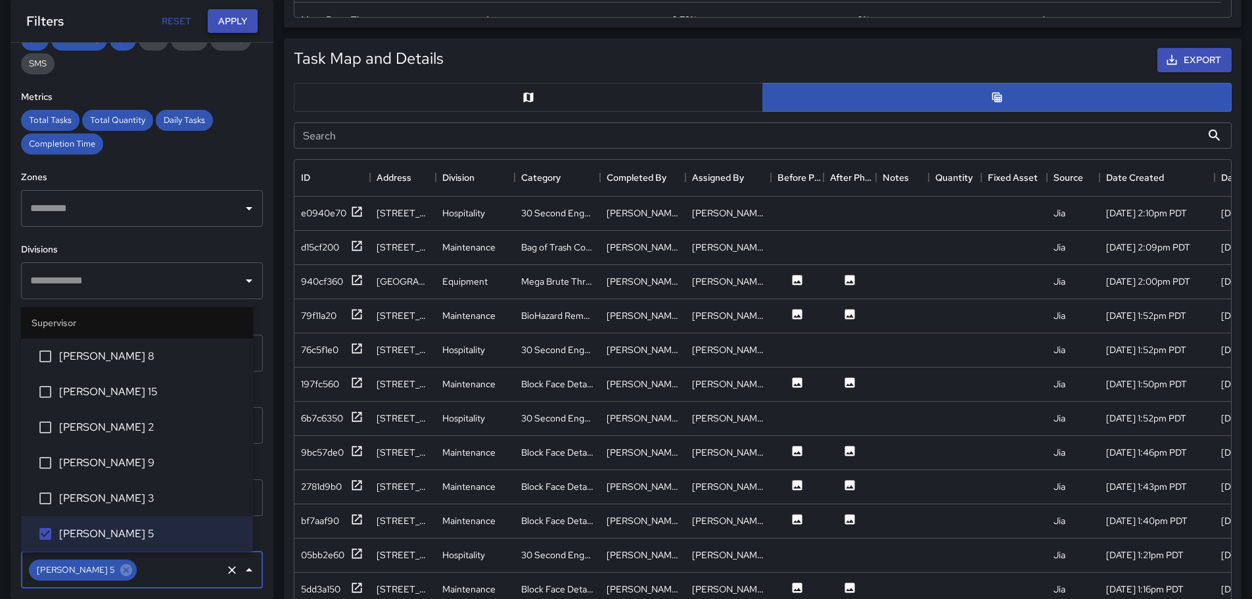
click at [225, 23] on button "Apply" at bounding box center [233, 21] width 50 height 24
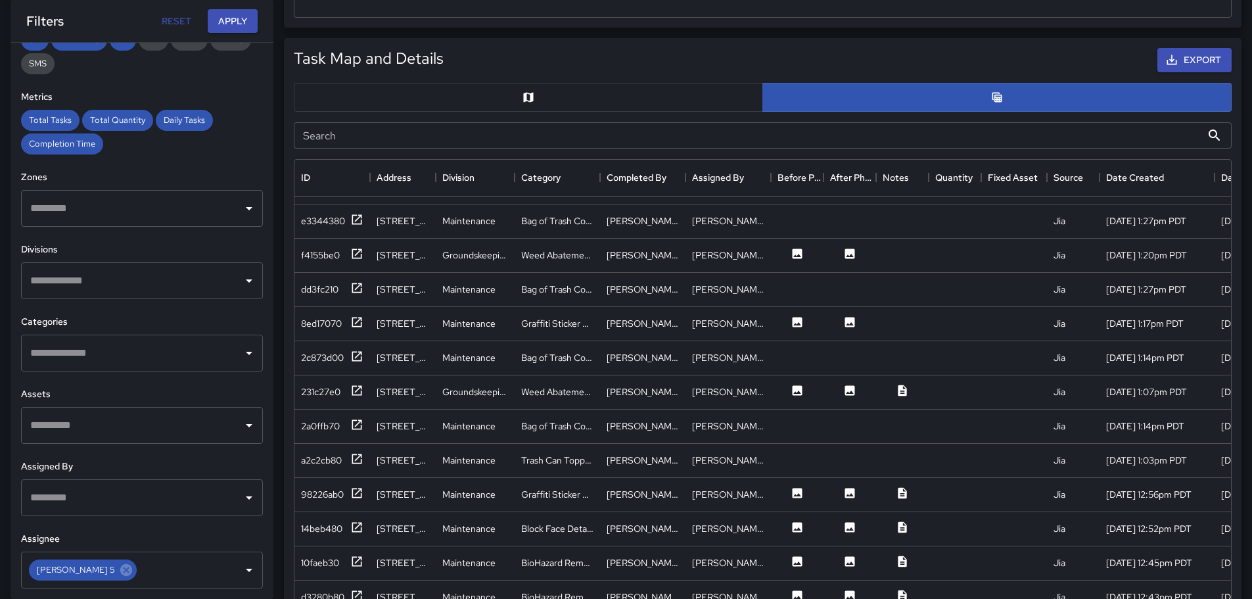
scroll to position [111, 0]
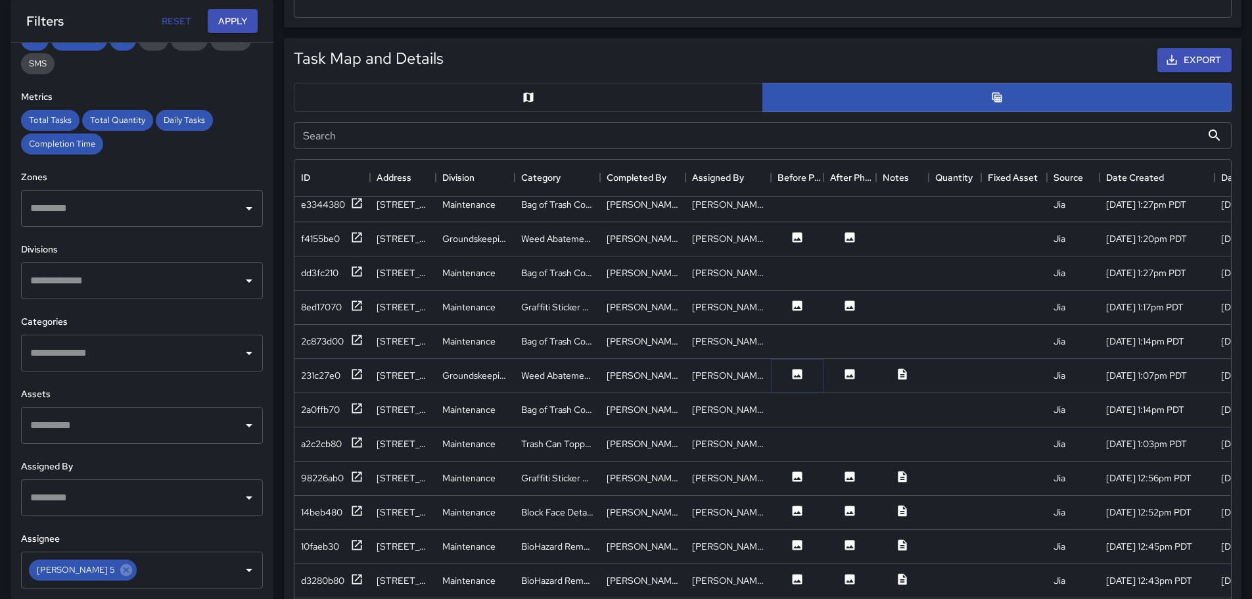
click at [805, 376] on button at bounding box center [797, 375] width 39 height 16
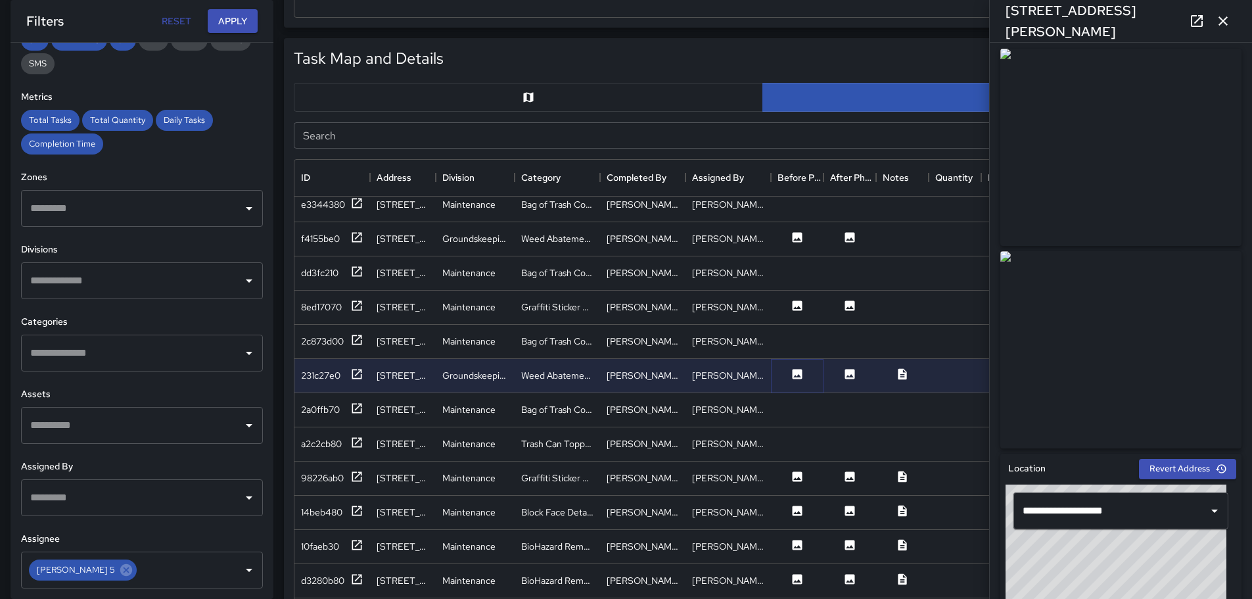
scroll to position [7, 0]
click at [1224, 22] on icon "button" at bounding box center [1223, 20] width 9 height 9
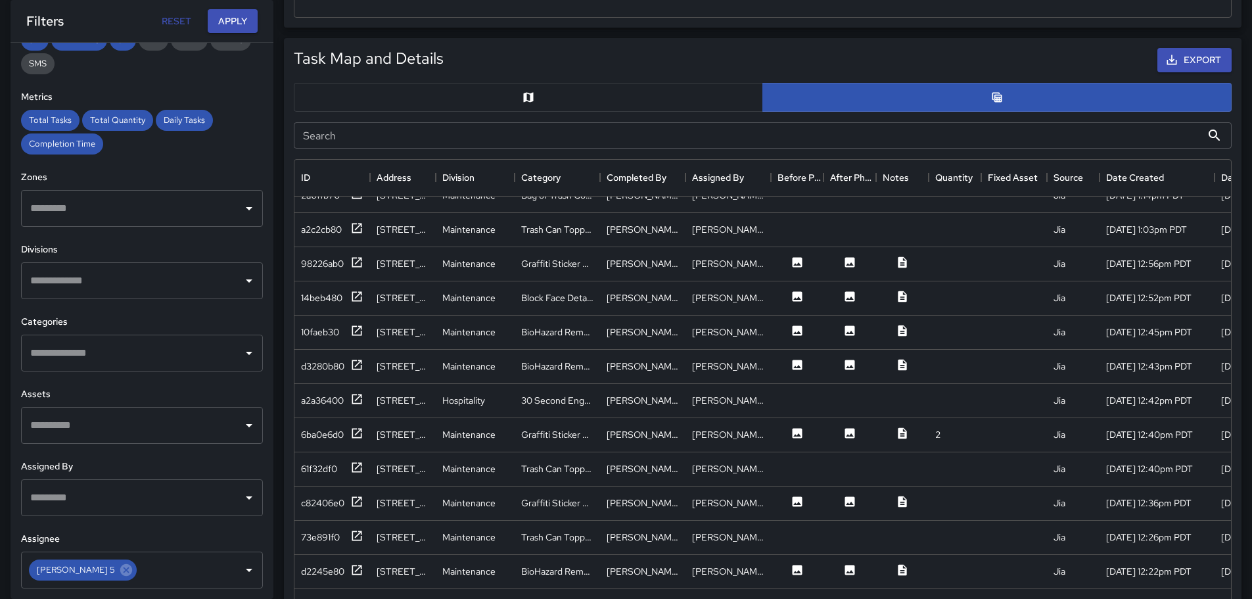
scroll to position [342, 0]
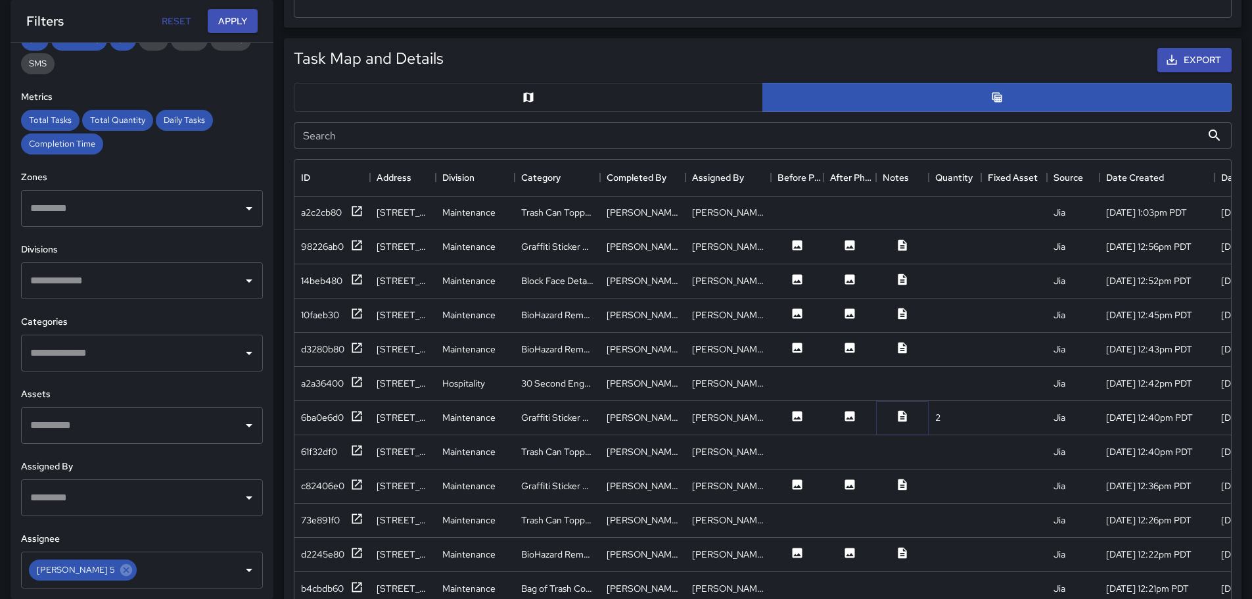
click at [904, 414] on icon at bounding box center [902, 415] width 9 height 11
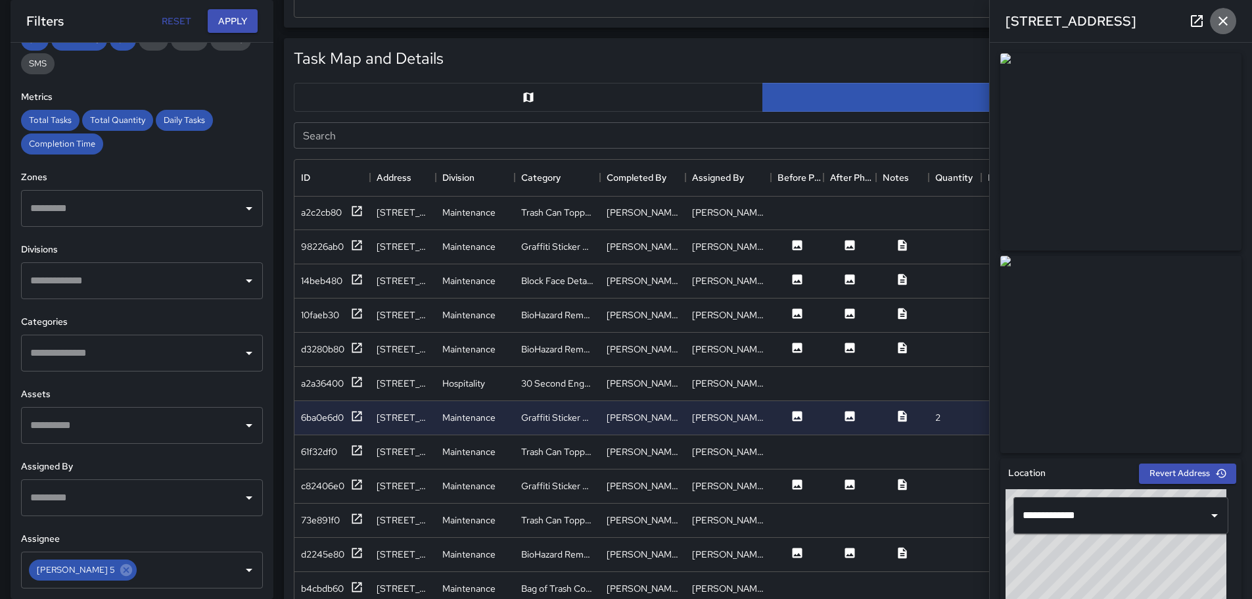
click at [1226, 19] on icon "button" at bounding box center [1223, 21] width 16 height 16
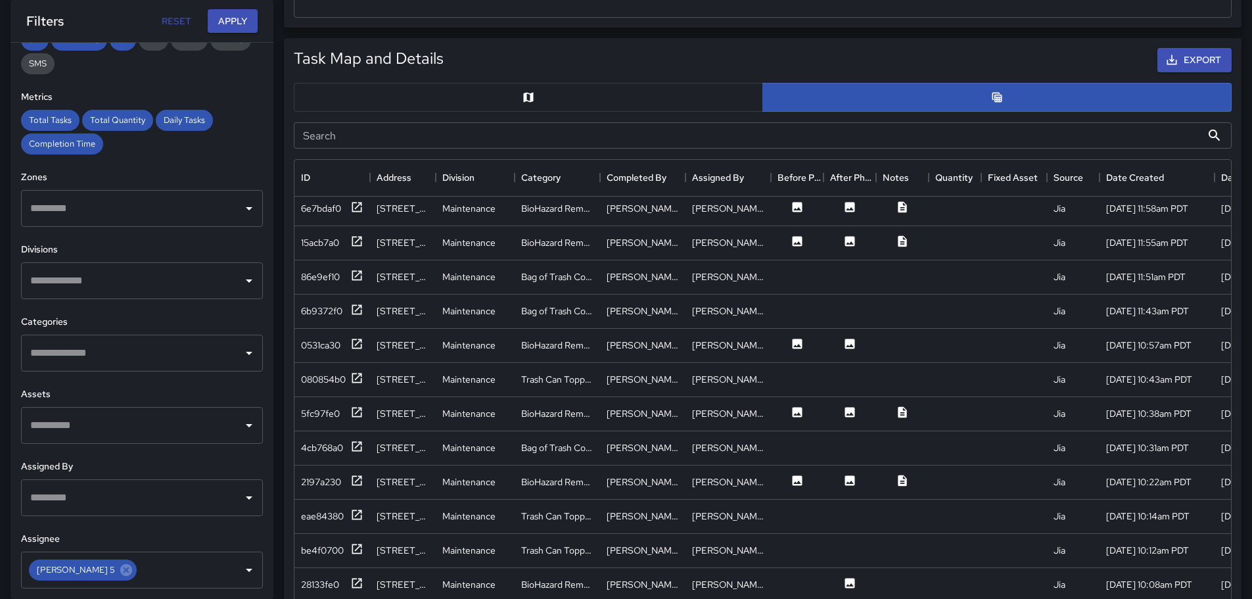
scroll to position [940, 0]
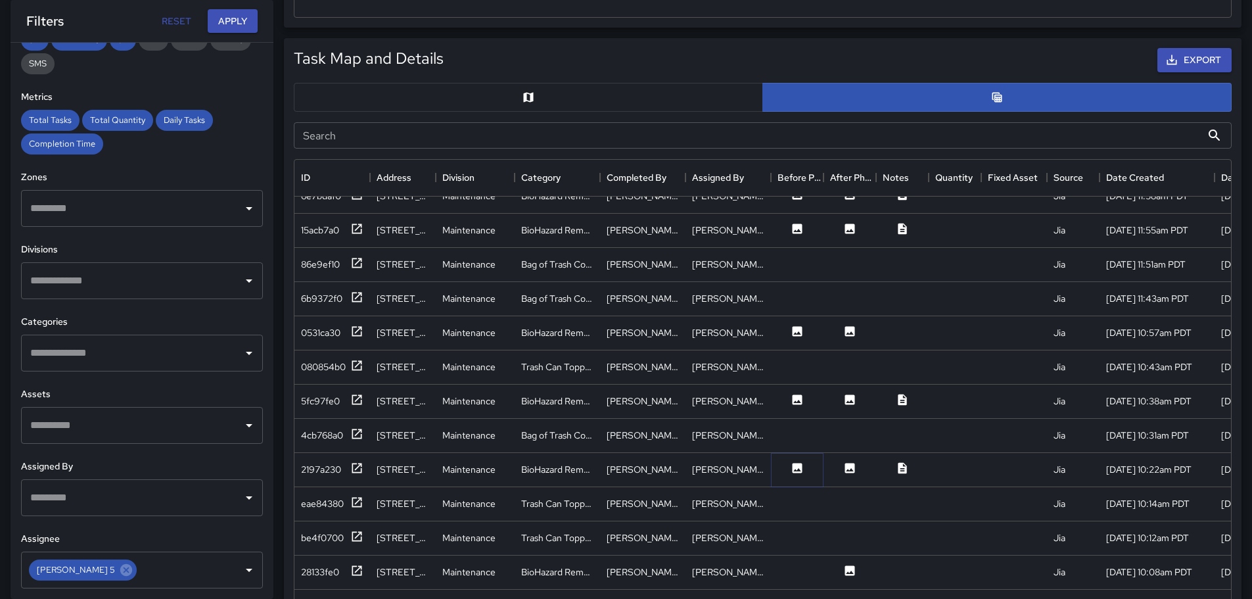
click at [795, 472] on icon at bounding box center [798, 468] width 10 height 10
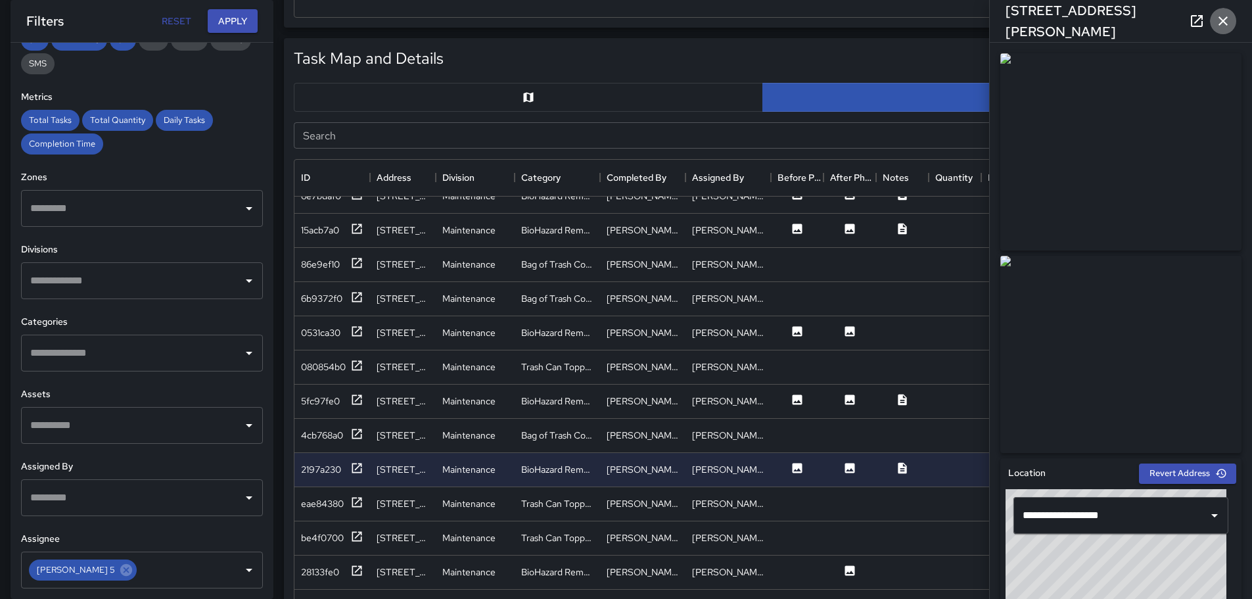
click at [1227, 26] on icon "button" at bounding box center [1223, 21] width 16 height 16
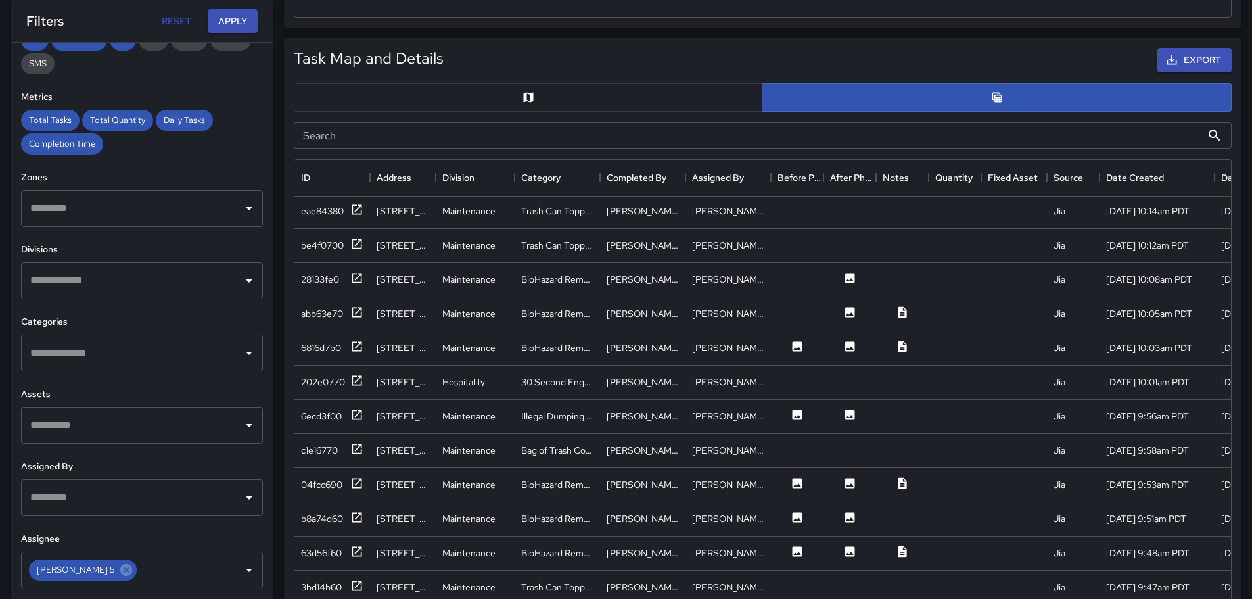
scroll to position [1270, 0]
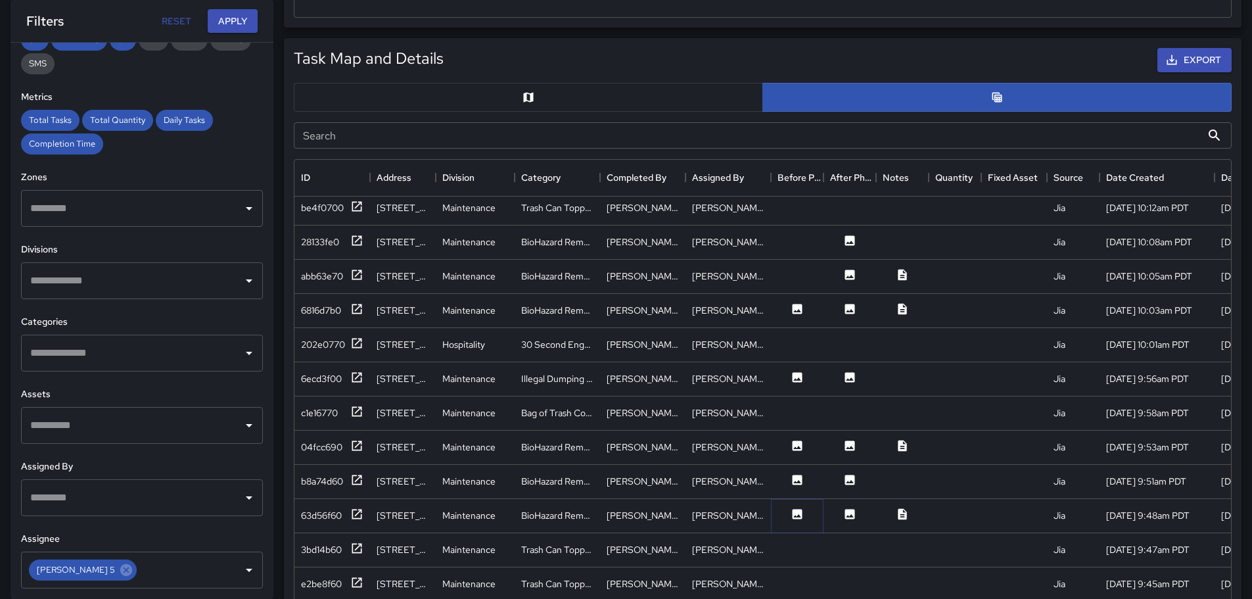
click at [797, 517] on icon at bounding box center [798, 514] width 10 height 10
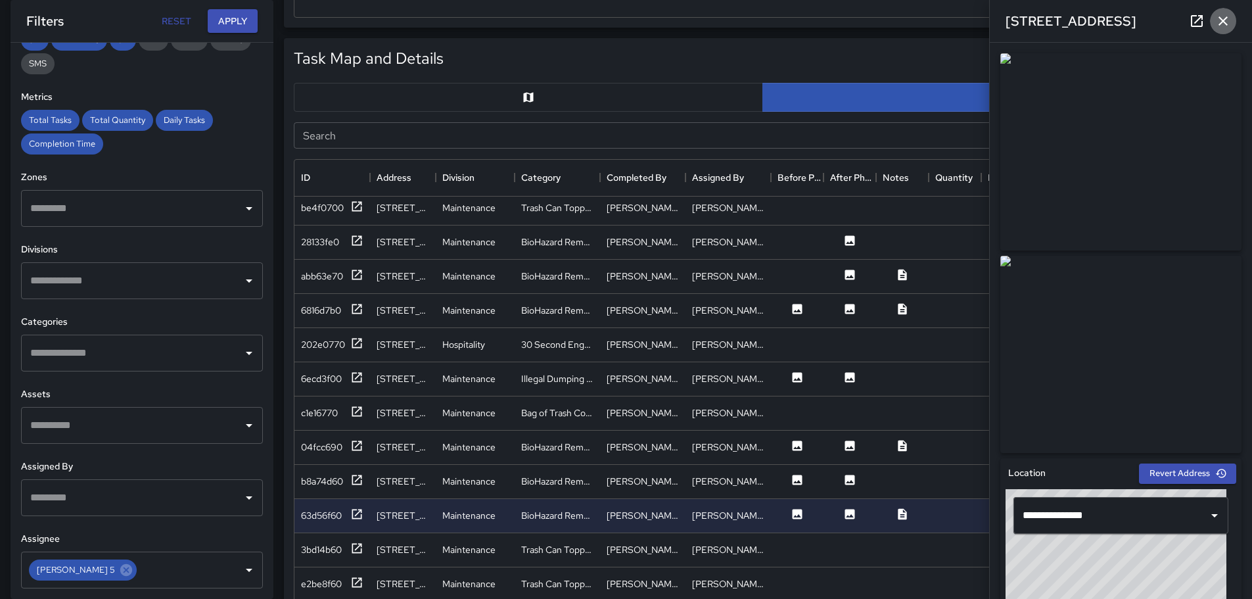
click at [1225, 26] on icon "button" at bounding box center [1223, 21] width 16 height 16
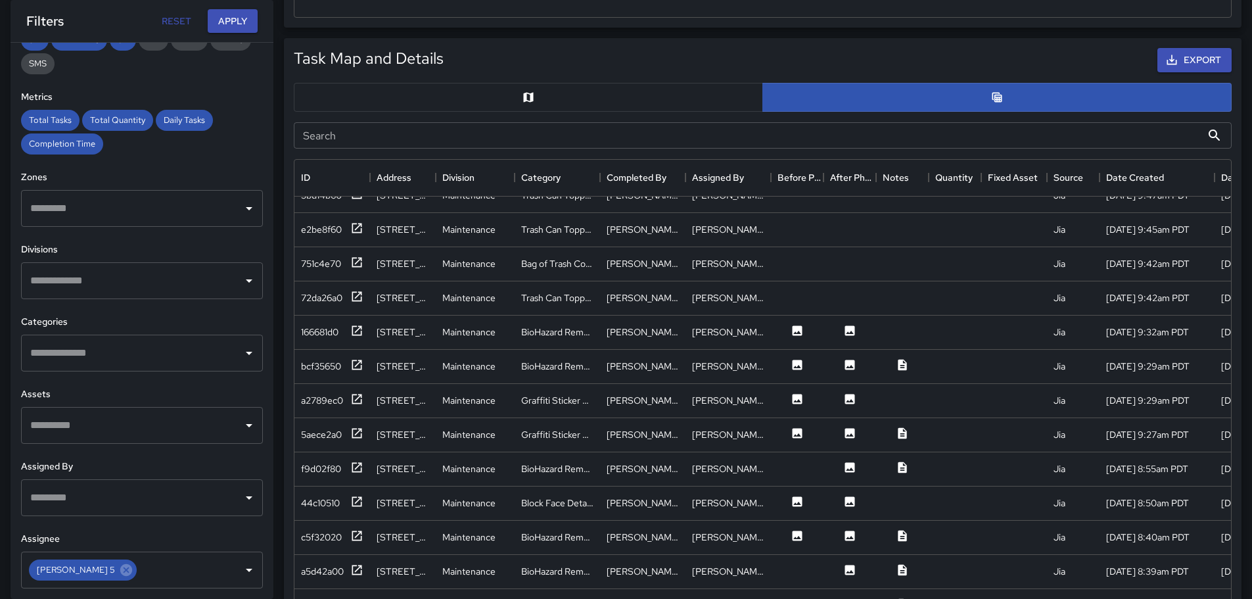
scroll to position [1719, 0]
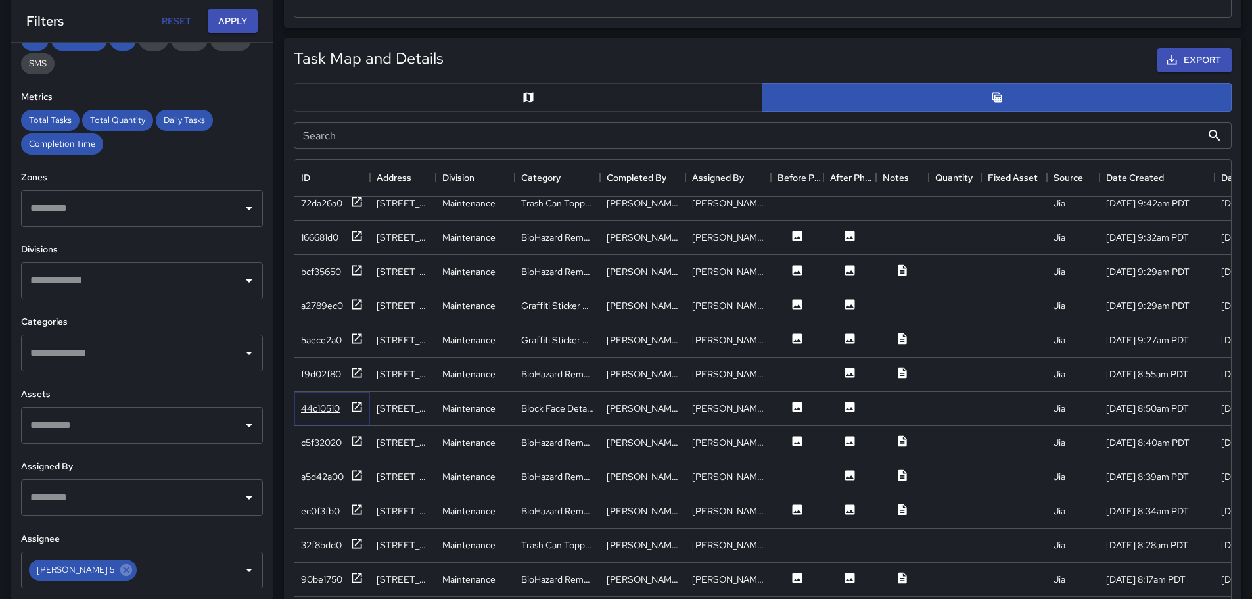
click at [354, 408] on icon at bounding box center [356, 406] width 13 height 13
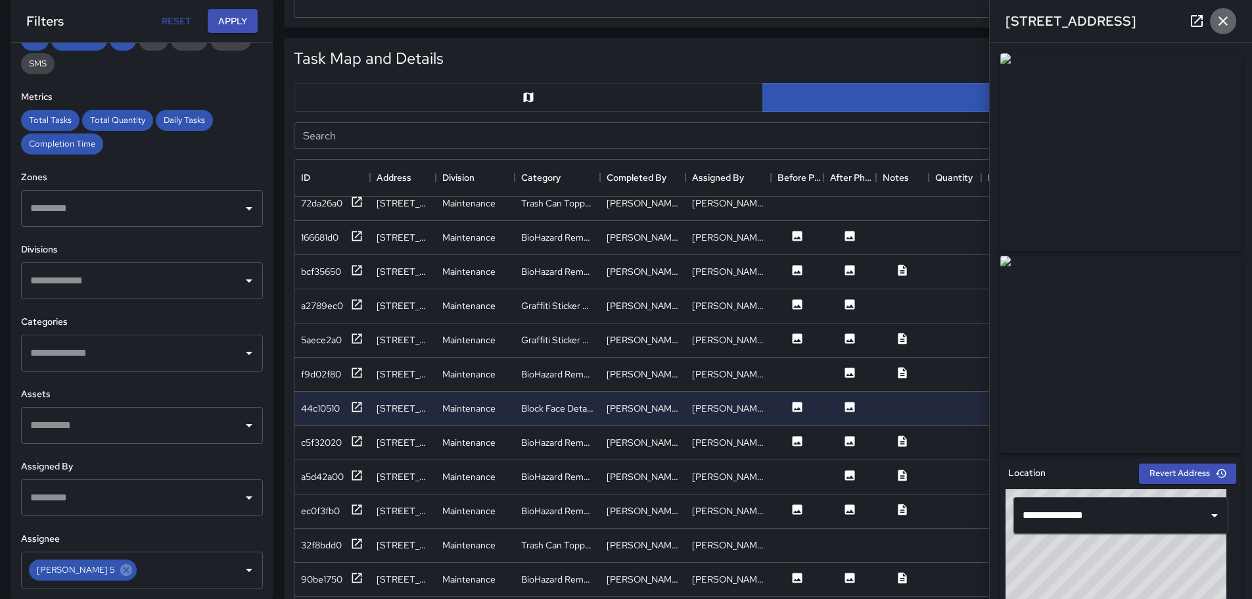
click at [1222, 30] on button "button" at bounding box center [1223, 21] width 26 height 26
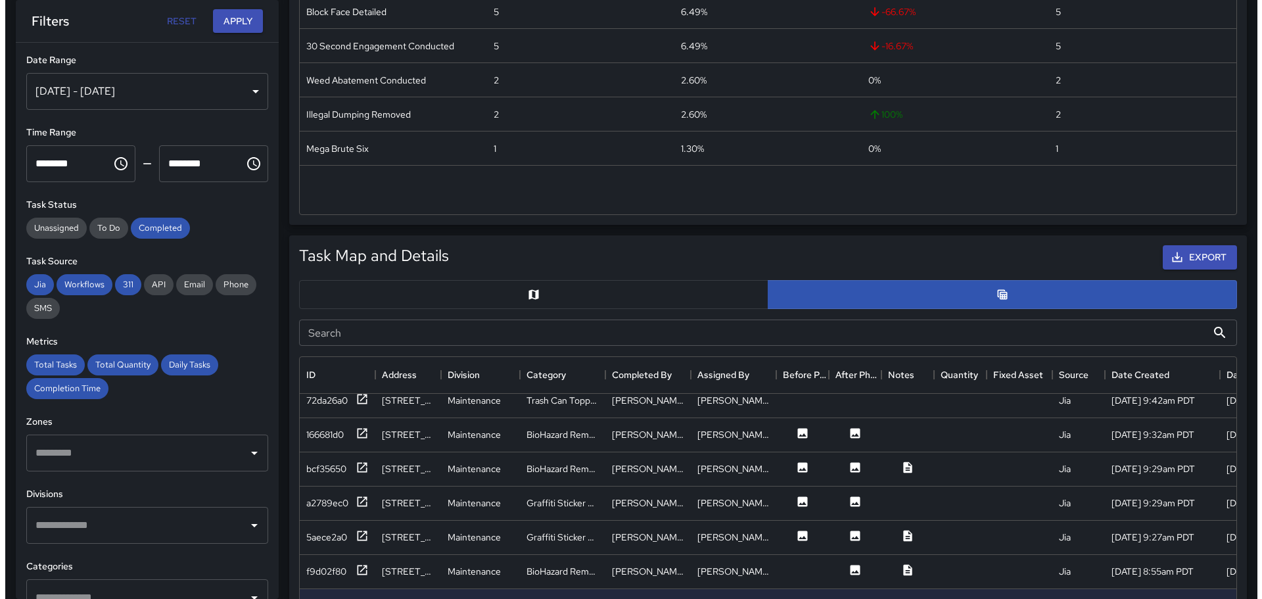
scroll to position [0, 0]
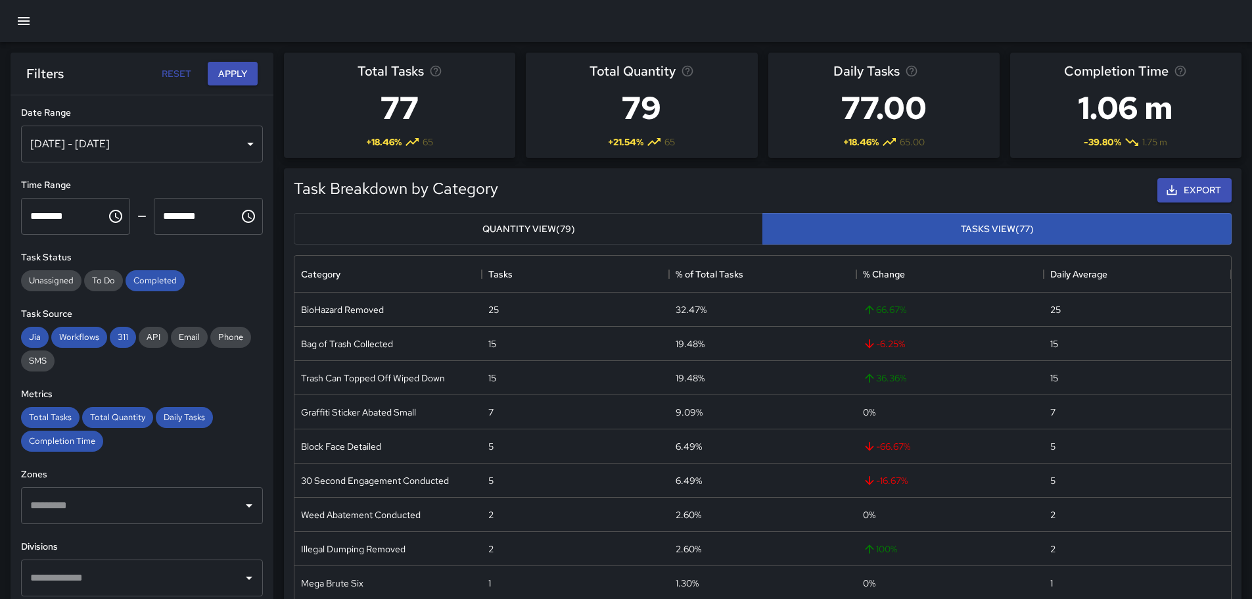
click at [22, 19] on icon "button" at bounding box center [24, 21] width 16 height 16
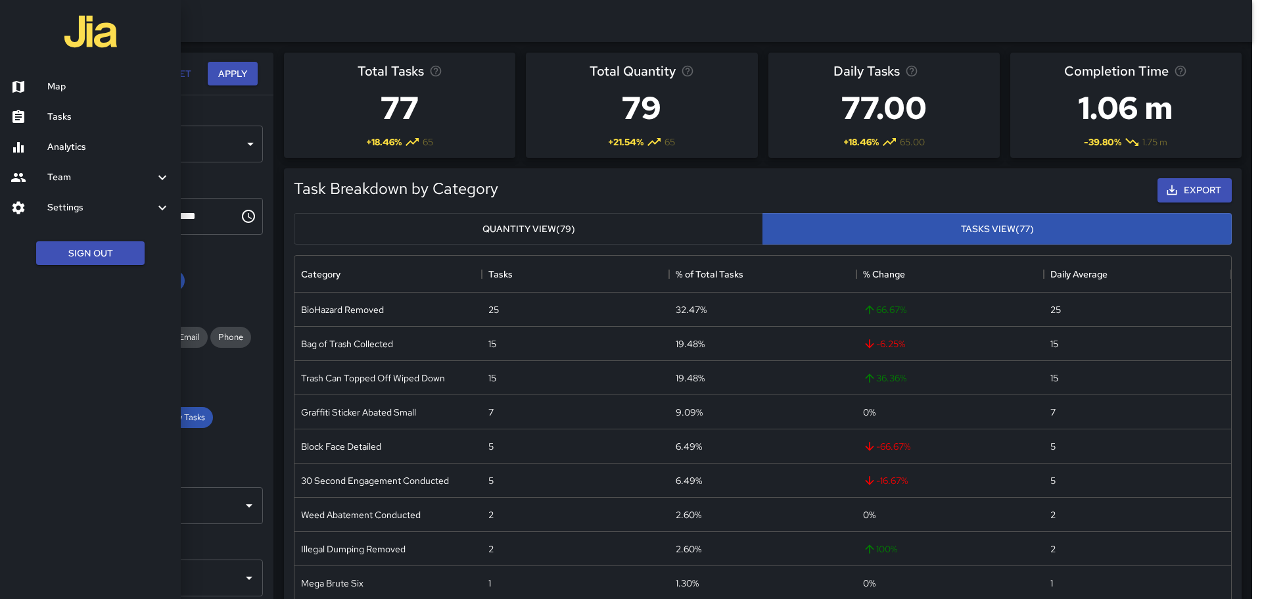
click at [76, 86] on h6 "Map" at bounding box center [108, 87] width 123 height 14
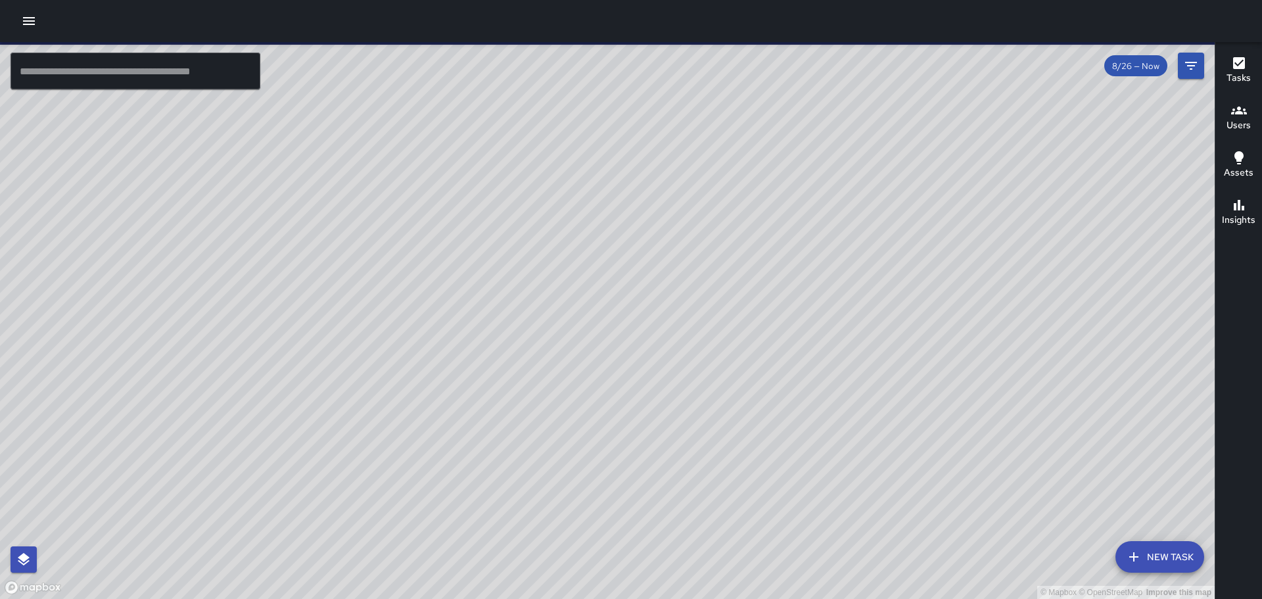
drag, startPoint x: 519, startPoint y: 350, endPoint x: 532, endPoint y: 304, distance: 47.4
click at [532, 304] on div "© Mapbox © OpenStreetMap Improve this map" at bounding box center [607, 320] width 1215 height 557
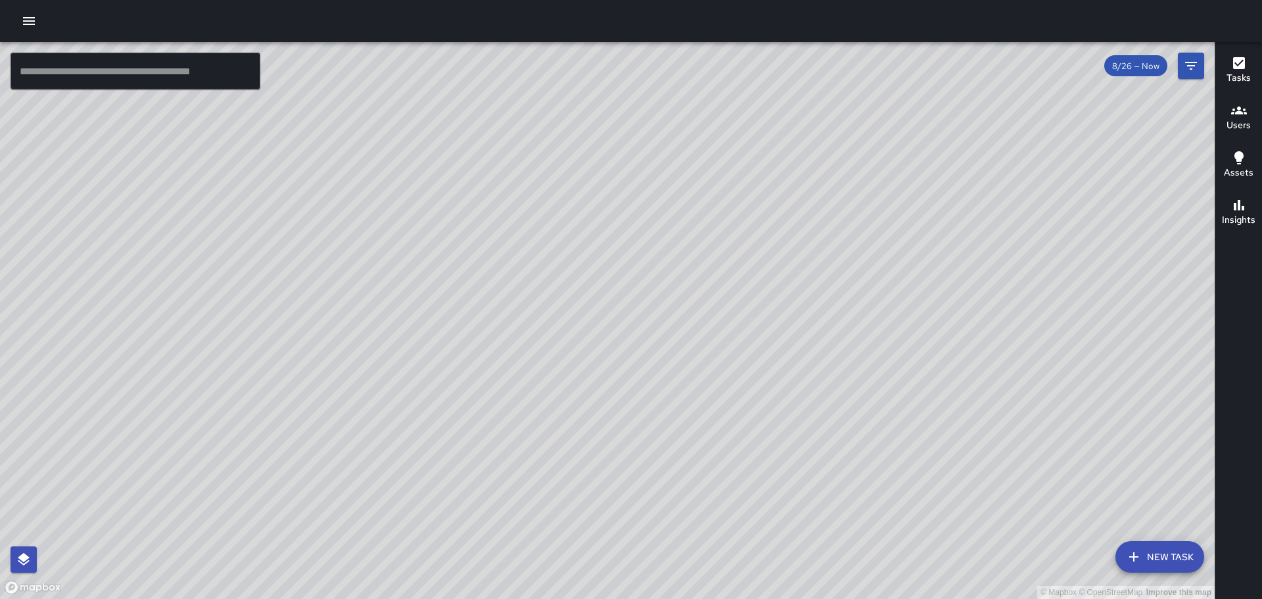
drag, startPoint x: 865, startPoint y: 360, endPoint x: 810, endPoint y: 385, distance: 60.3
click at [833, 490] on div "© Mapbox © OpenStreetMap Improve this map" at bounding box center [607, 320] width 1215 height 557
drag, startPoint x: 687, startPoint y: 189, endPoint x: 651, endPoint y: 291, distance: 108.5
click at [651, 291] on div "© Mapbox © OpenStreetMap Improve this map" at bounding box center [607, 320] width 1215 height 557
drag, startPoint x: 933, startPoint y: 509, endPoint x: 845, endPoint y: 452, distance: 105.9
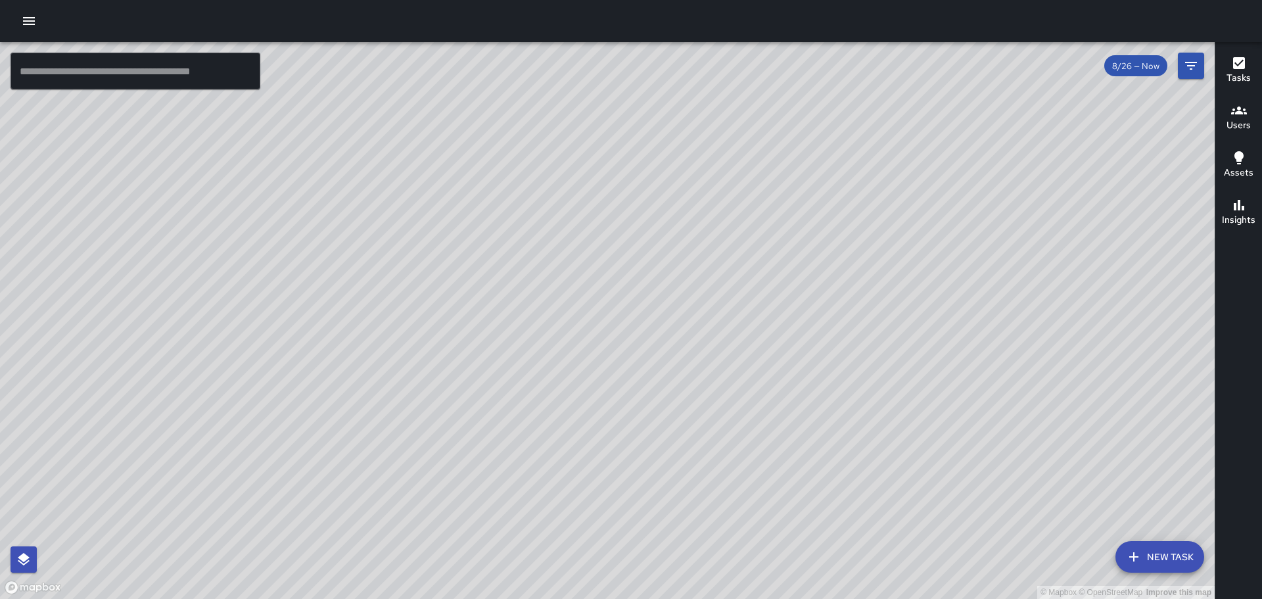
click at [845, 452] on div "© Mapbox © OpenStreetMap Improve this map" at bounding box center [607, 320] width 1215 height 557
click at [141, 58] on input "text" at bounding box center [136, 71] width 250 height 37
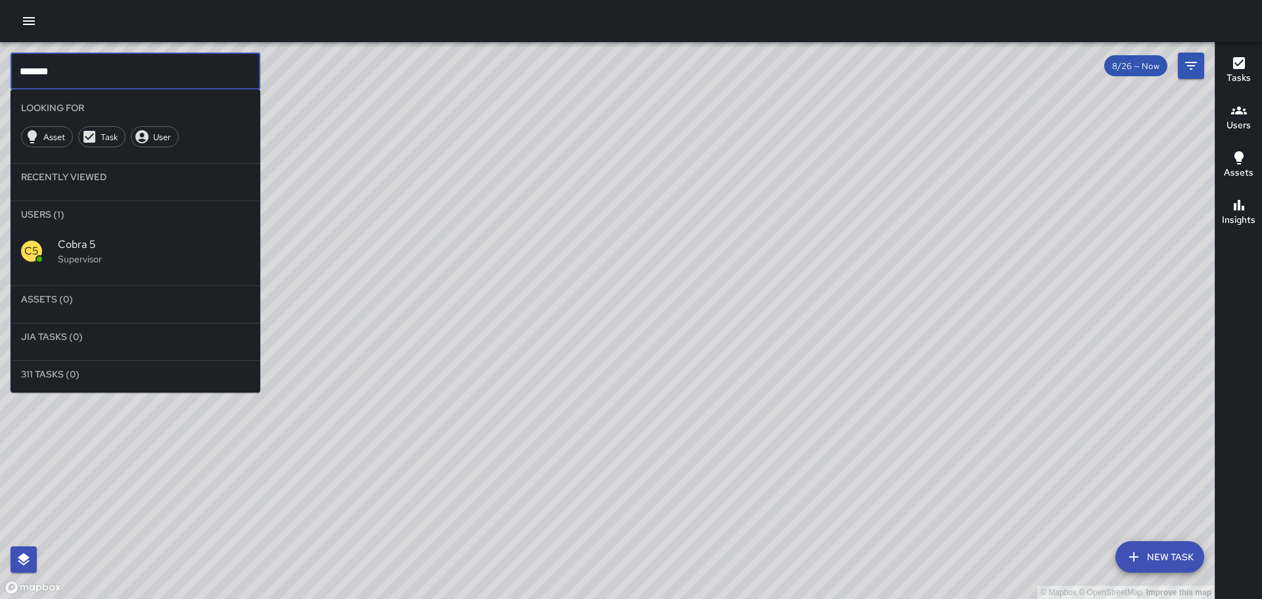
click at [105, 235] on div "C5 Cobra 5 Supervisor" at bounding box center [136, 250] width 250 height 47
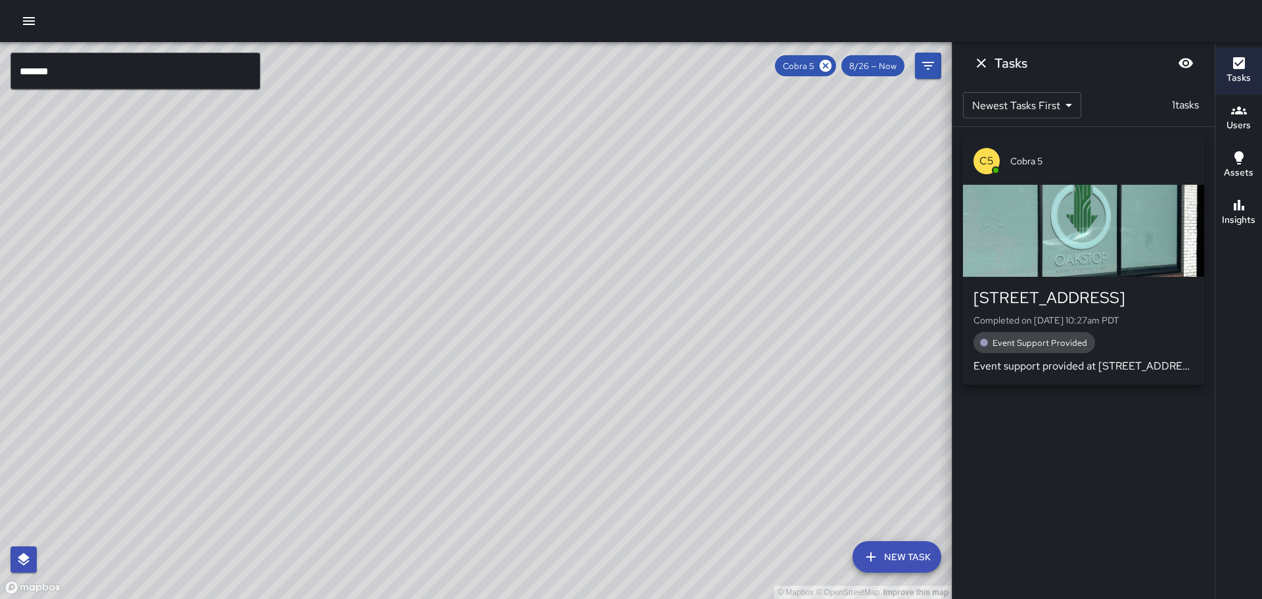
drag, startPoint x: 792, startPoint y: 301, endPoint x: 802, endPoint y: 377, distance: 76.9
click at [758, 467] on div "© Mapbox © OpenStreetMap Improve this map" at bounding box center [476, 320] width 952 height 557
click at [979, 65] on icon "Dismiss" at bounding box center [981, 62] width 9 height 9
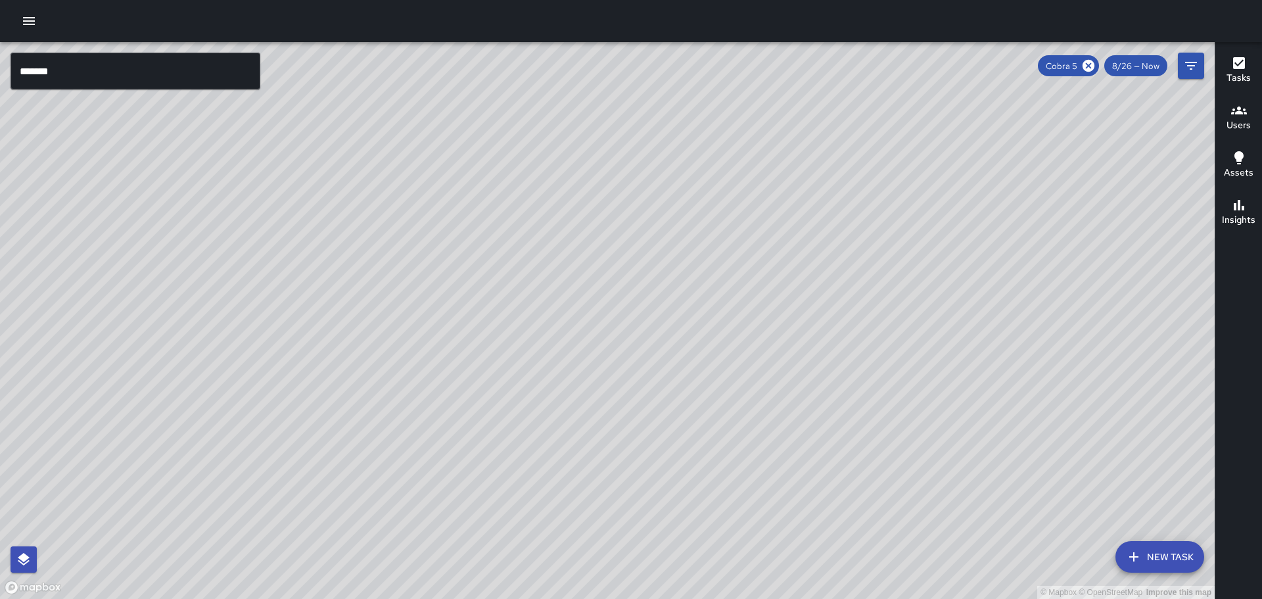
drag, startPoint x: 854, startPoint y: 379, endPoint x: 868, endPoint y: 337, distance: 45.1
click at [868, 337] on div "© Mapbox © OpenStreetMap Improve this map" at bounding box center [607, 320] width 1215 height 557
click at [145, 73] on input "*******" at bounding box center [136, 71] width 250 height 37
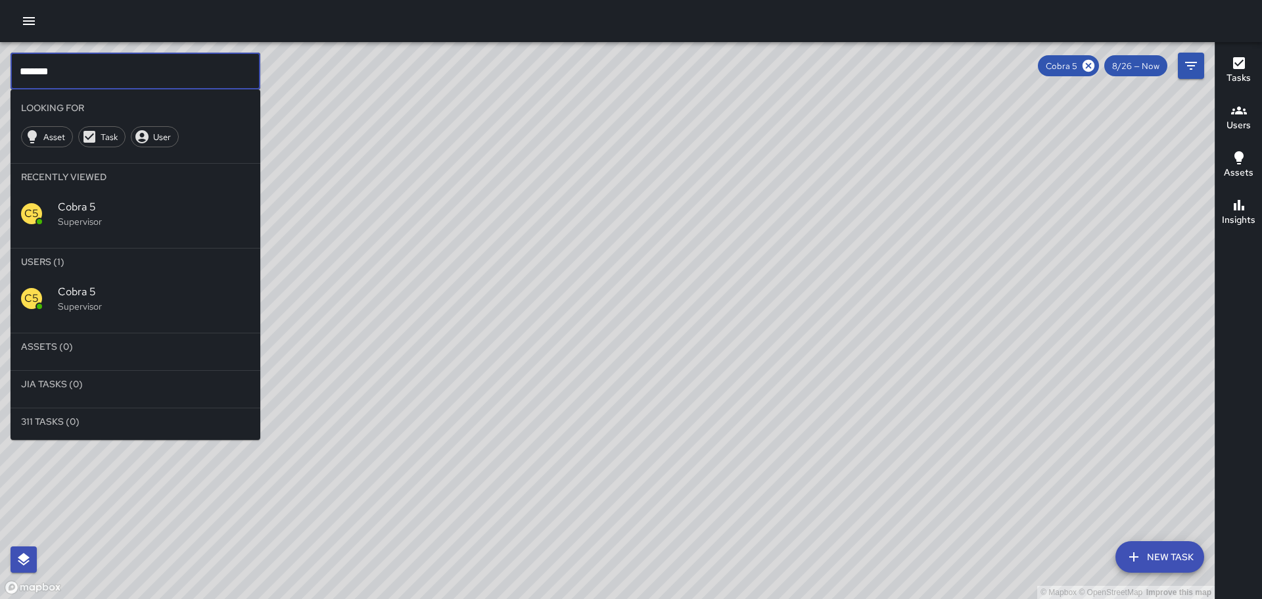
click at [145, 74] on input "*******" at bounding box center [136, 71] width 250 height 37
type input "*"
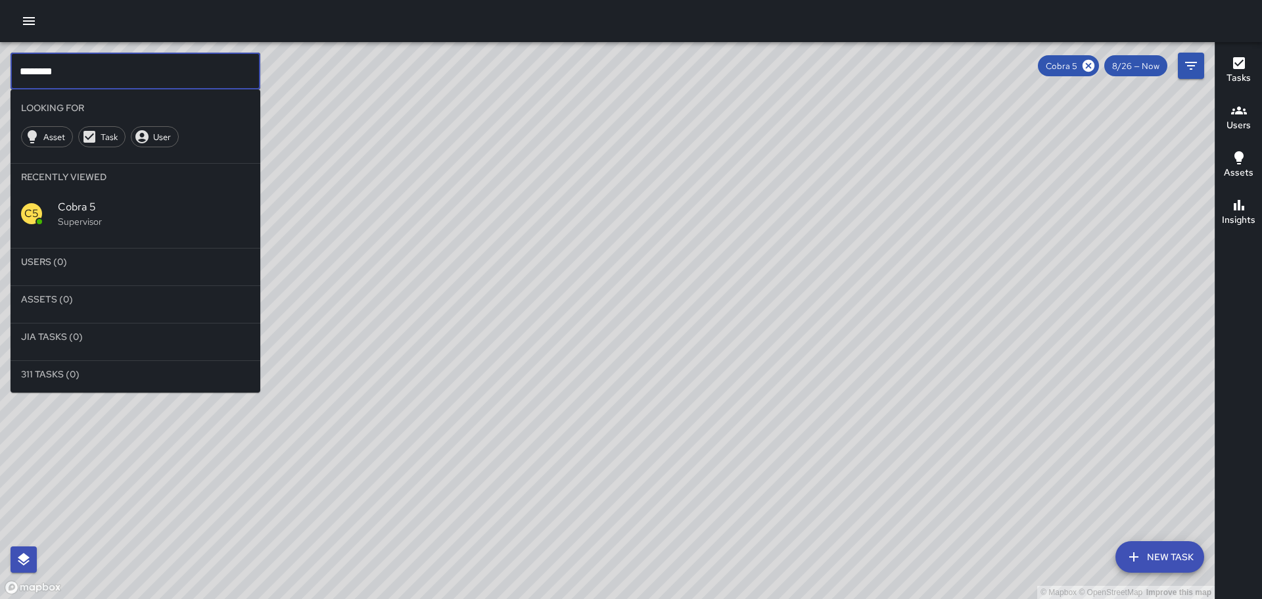
type input "********"
click at [1087, 64] on icon at bounding box center [1088, 65] width 14 height 14
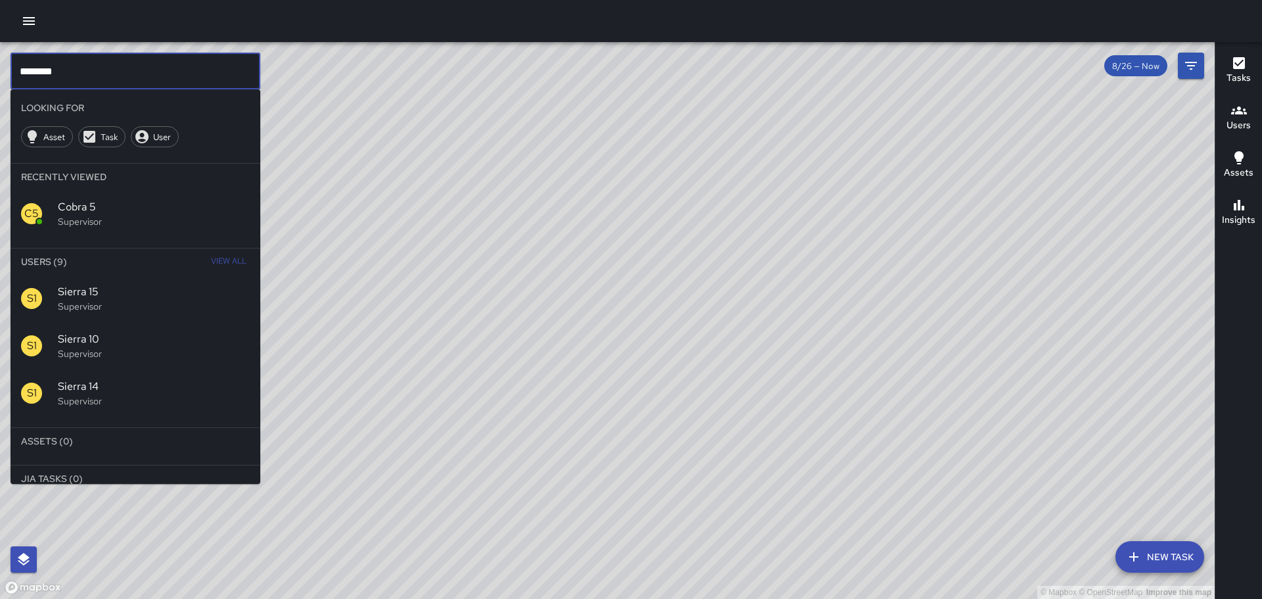
click at [102, 80] on input "********" at bounding box center [136, 71] width 250 height 37
click at [103, 81] on input "********" at bounding box center [136, 71] width 250 height 37
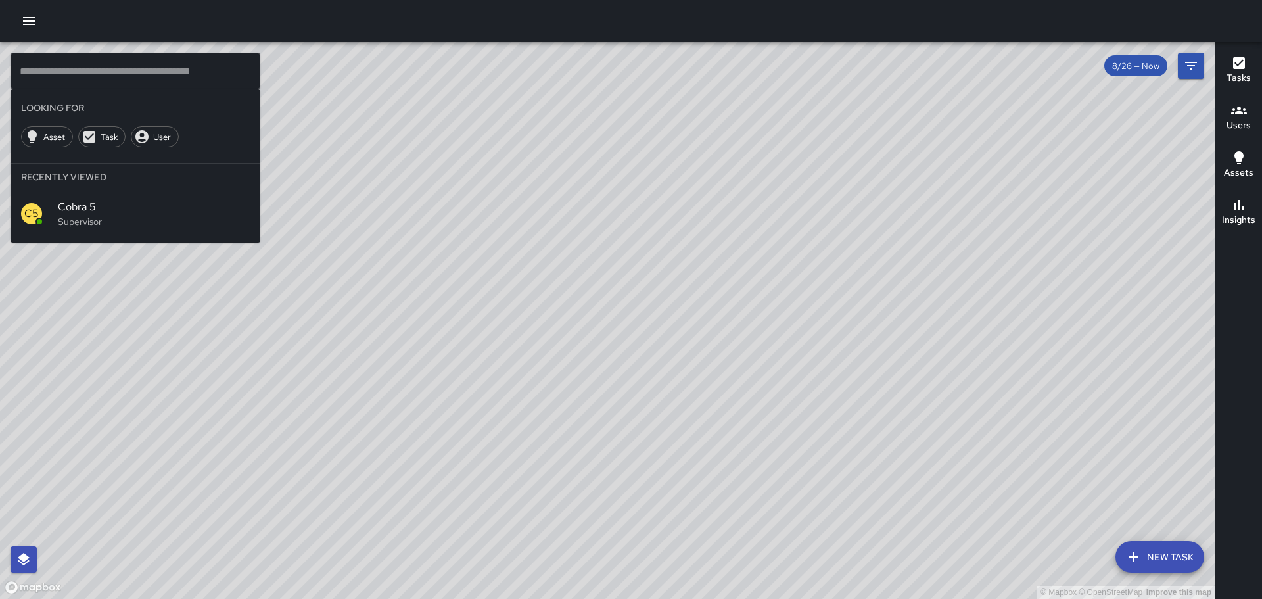
drag, startPoint x: 858, startPoint y: 368, endPoint x: 365, endPoint y: 99, distance: 562.1
click at [320, 64] on div "© Mapbox © OpenStreetMap Improve this map" at bounding box center [607, 320] width 1215 height 557
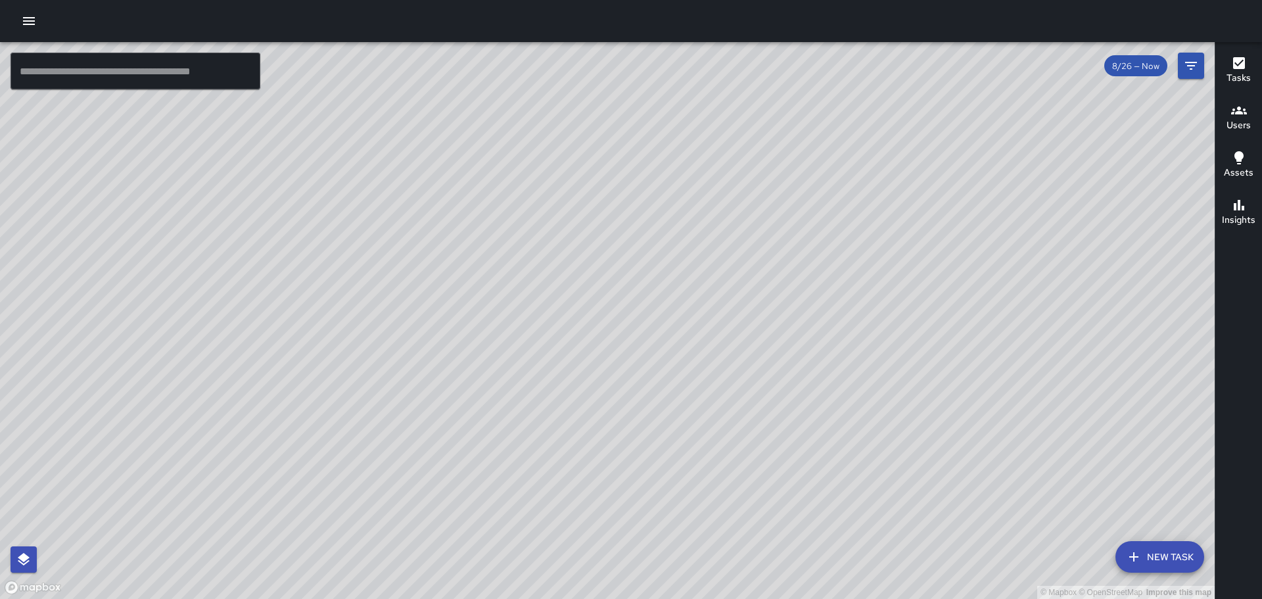
drag, startPoint x: 881, startPoint y: 339, endPoint x: 788, endPoint y: 367, distance: 96.9
click at [789, 367] on div "© Mapbox © OpenStreetMap Improve this map" at bounding box center [607, 320] width 1215 height 557
drag, startPoint x: 655, startPoint y: 312, endPoint x: 730, endPoint y: 227, distance: 113.6
click at [730, 227] on div "© Mapbox © OpenStreetMap Improve this map" at bounding box center [607, 320] width 1215 height 557
drag, startPoint x: 583, startPoint y: 544, endPoint x: 711, endPoint y: 174, distance: 391.6
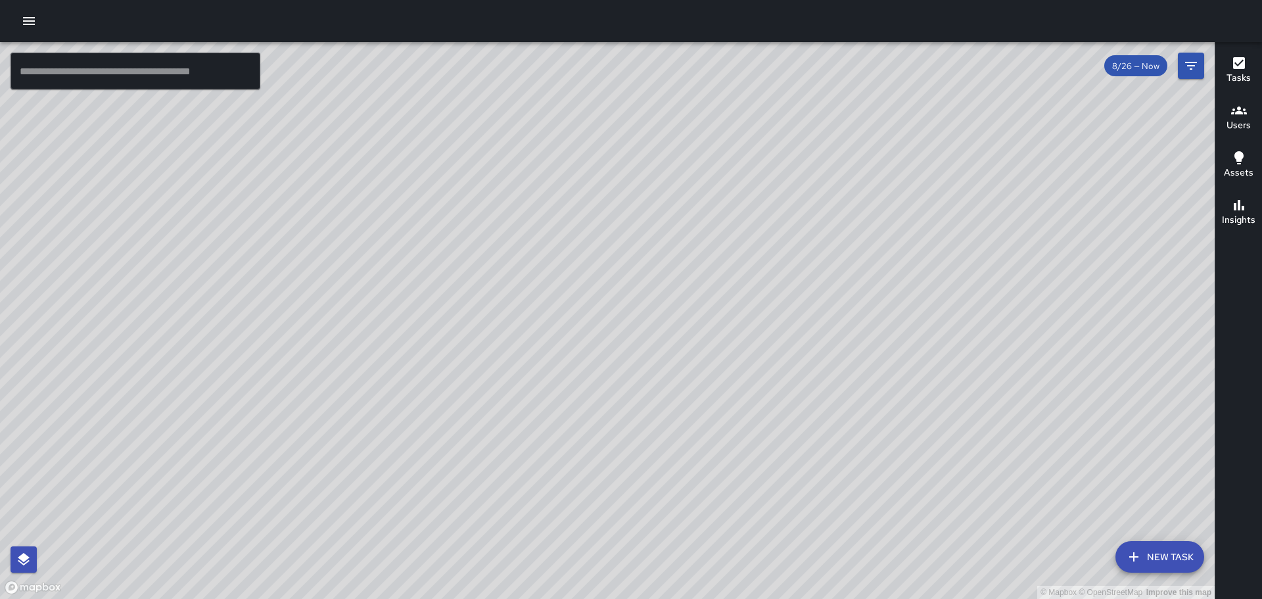
click at [706, 188] on div "© Mapbox © OpenStreetMap Improve this map" at bounding box center [607, 320] width 1215 height 557
drag, startPoint x: 569, startPoint y: 444, endPoint x: 688, endPoint y: 57, distance: 404.8
click at [688, 57] on div "© Mapbox © OpenStreetMap Improve this map" at bounding box center [607, 320] width 1215 height 557
drag, startPoint x: 502, startPoint y: 229, endPoint x: 634, endPoint y: 210, distance: 133.6
click at [461, 481] on div "© Mapbox © OpenStreetMap Improve this map" at bounding box center [607, 320] width 1215 height 557
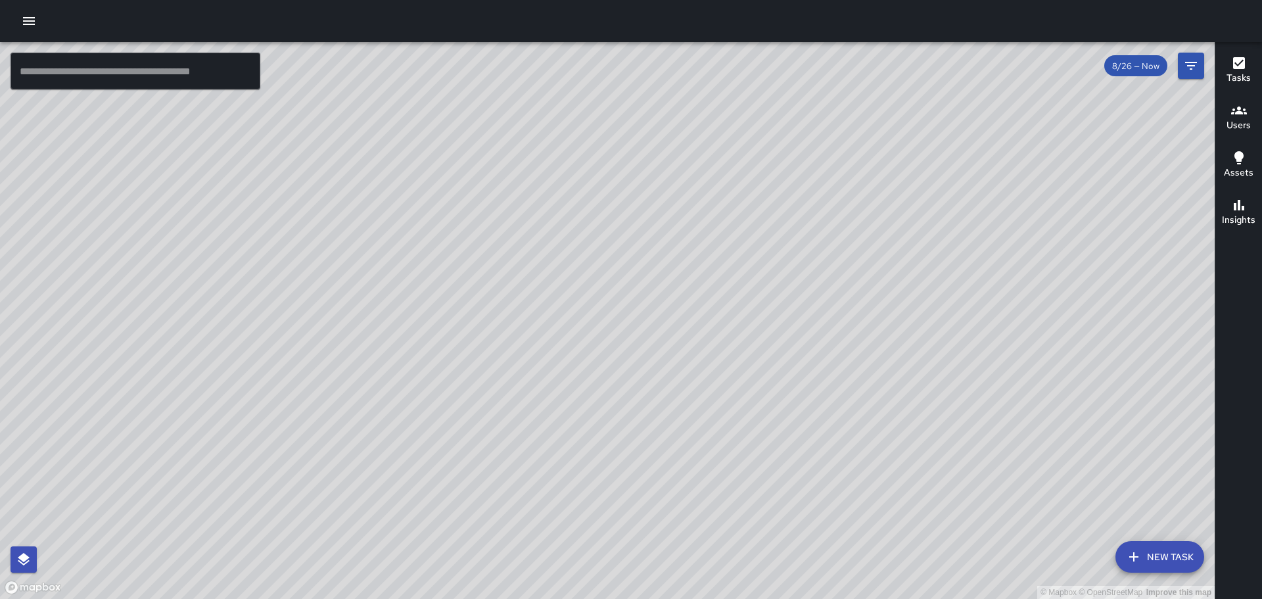
drag, startPoint x: 662, startPoint y: 118, endPoint x: 755, endPoint y: 316, distance: 218.8
click at [755, 316] on div "© Mapbox © OpenStreetMap Improve this map" at bounding box center [607, 320] width 1215 height 557
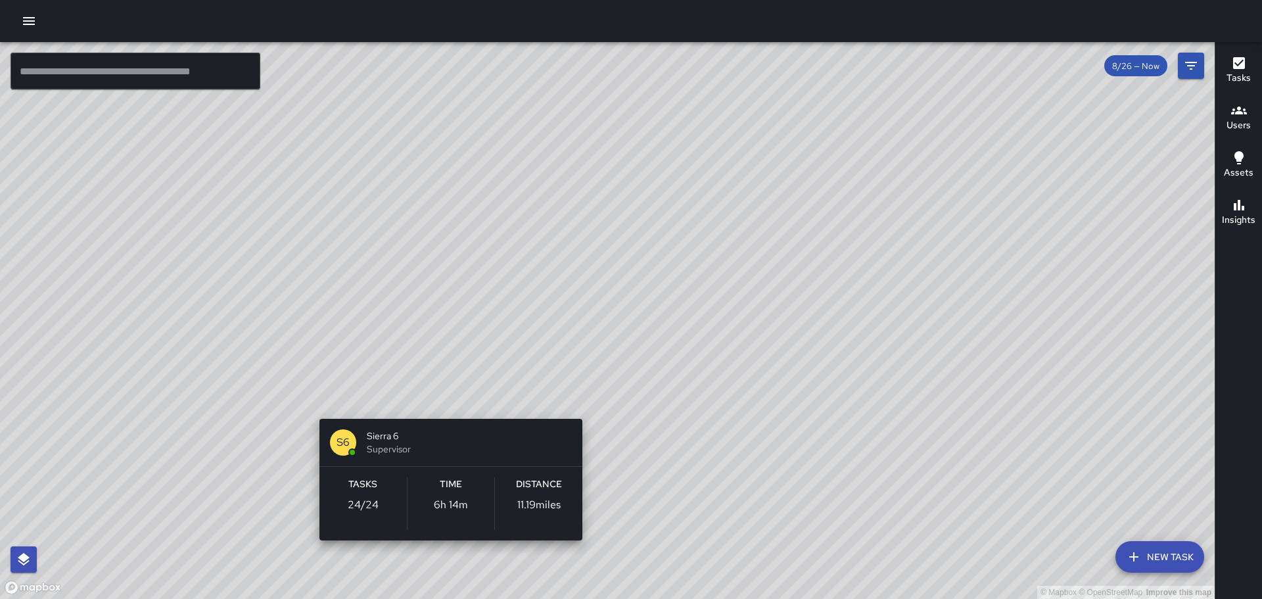
click at [446, 403] on div "© Mapbox © OpenStreetMap Improve this map S6 Sierra 6 Supervisor Tasks 24 / 24 …" at bounding box center [607, 320] width 1215 height 557
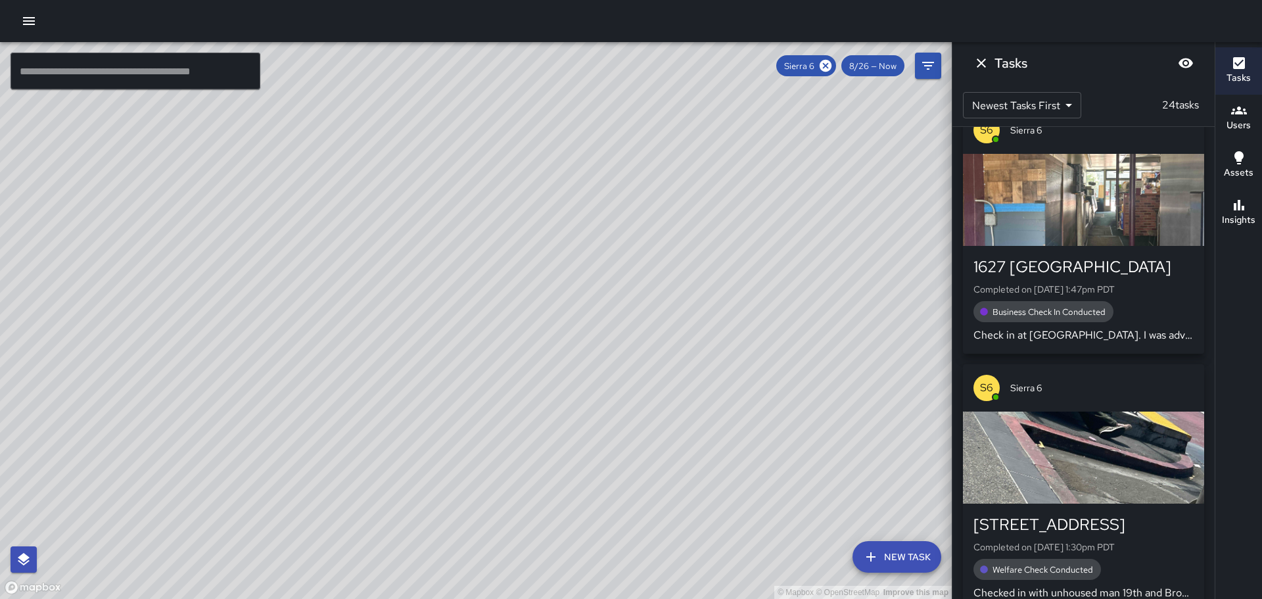
scroll to position [39, 0]
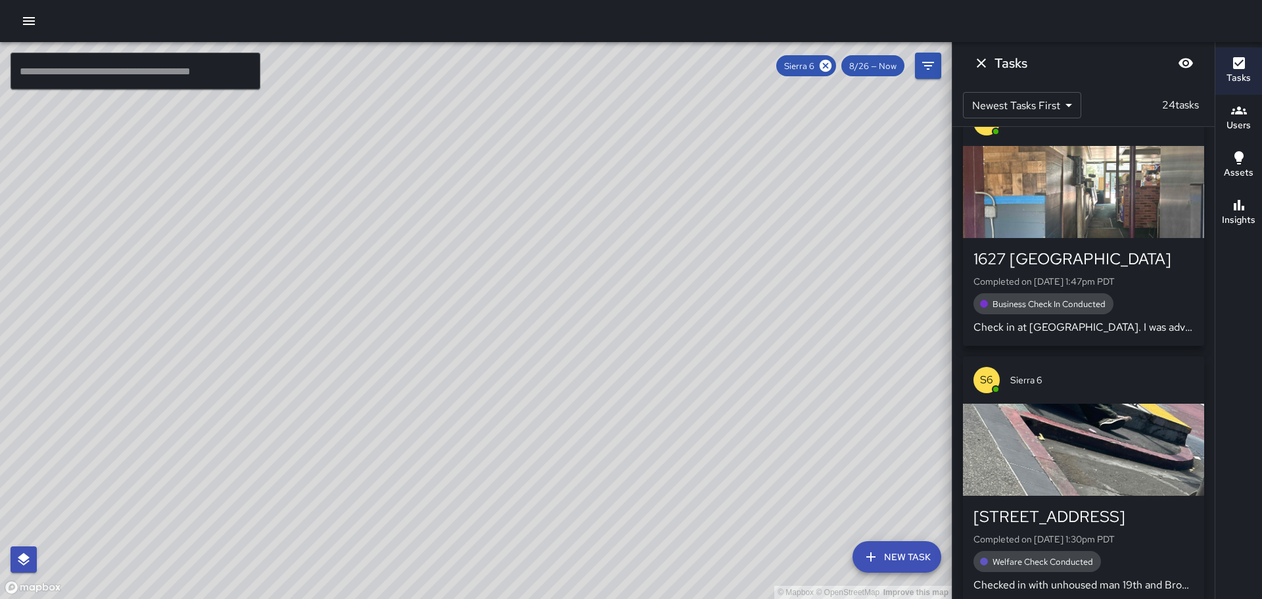
click at [1126, 329] on p "Check in at [GEOGRAPHIC_DATA]. I was advised by [PERSON_NAME] that everything i…" at bounding box center [1083, 327] width 220 height 16
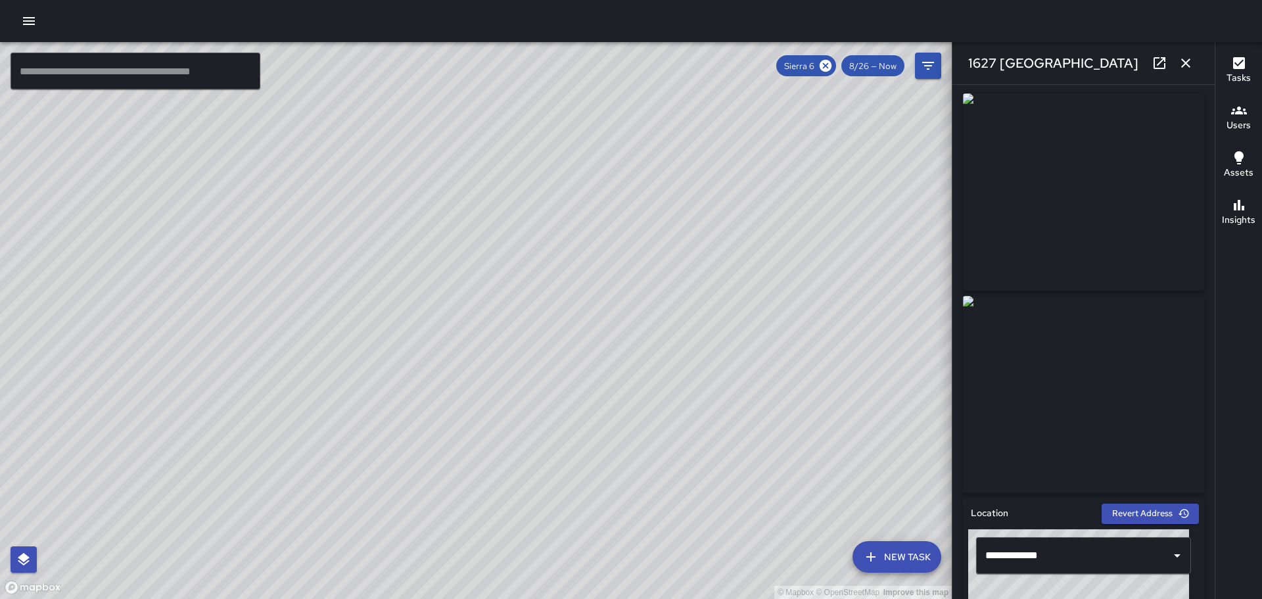
scroll to position [0, 0]
click at [1190, 57] on icon "button" at bounding box center [1186, 63] width 16 height 16
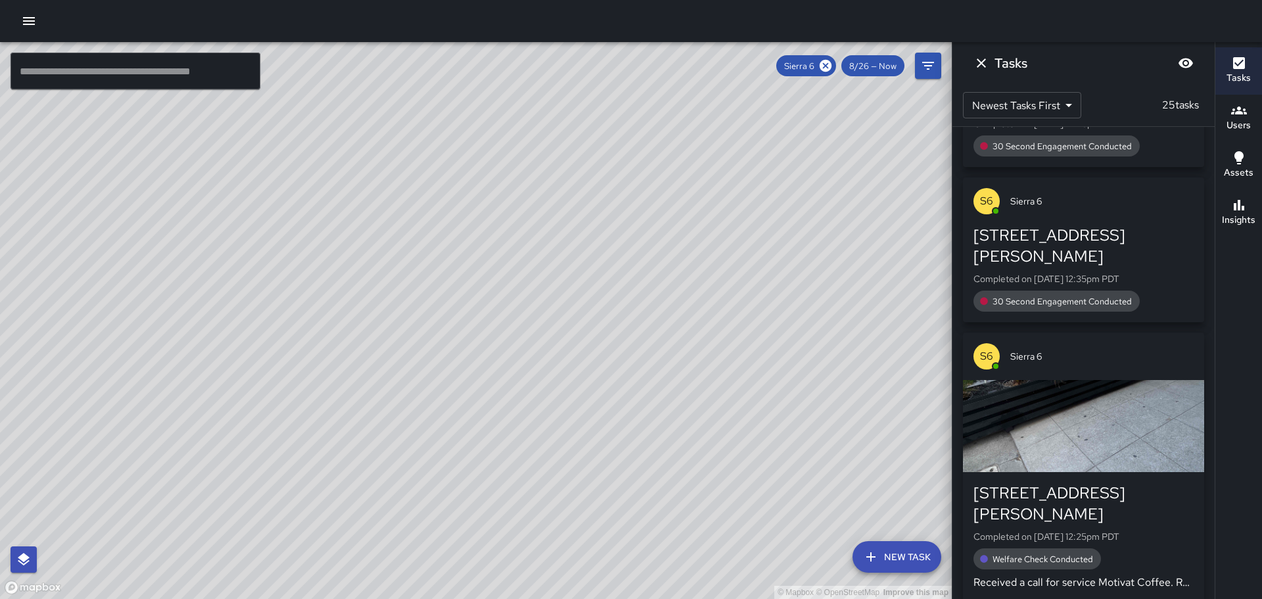
scroll to position [1052, 0]
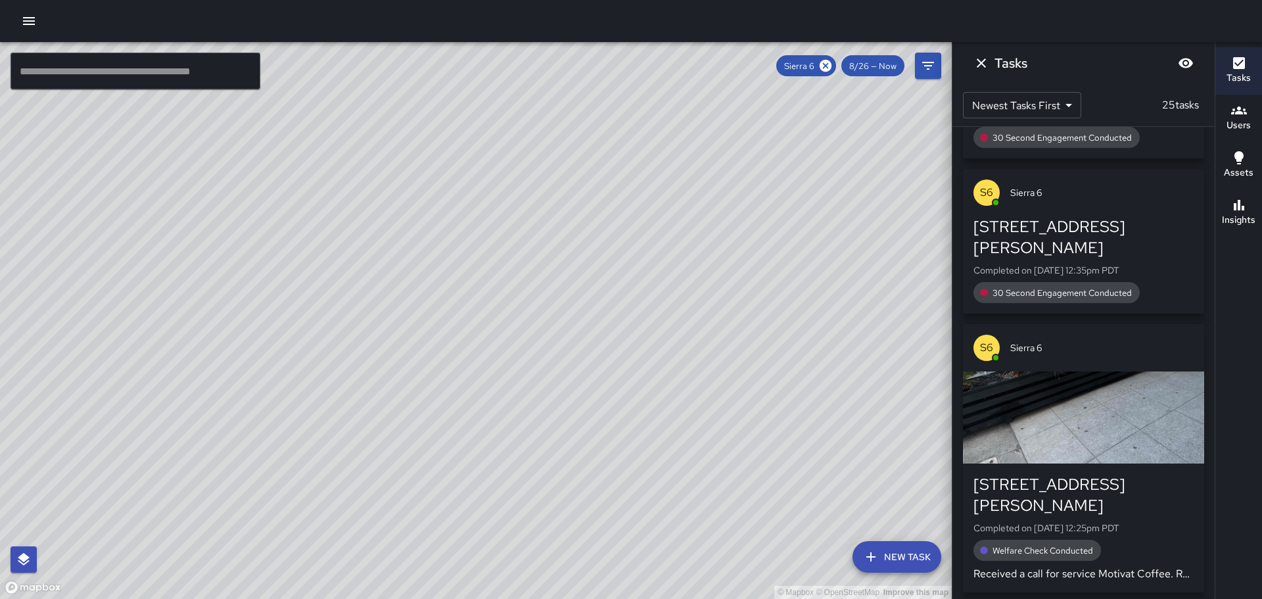
click at [1050, 463] on div "[STREET_ADDRESS][PERSON_NAME] Completed on [DATE] 12:25pm PDT Welfare Check Con…" at bounding box center [1083, 527] width 241 height 129
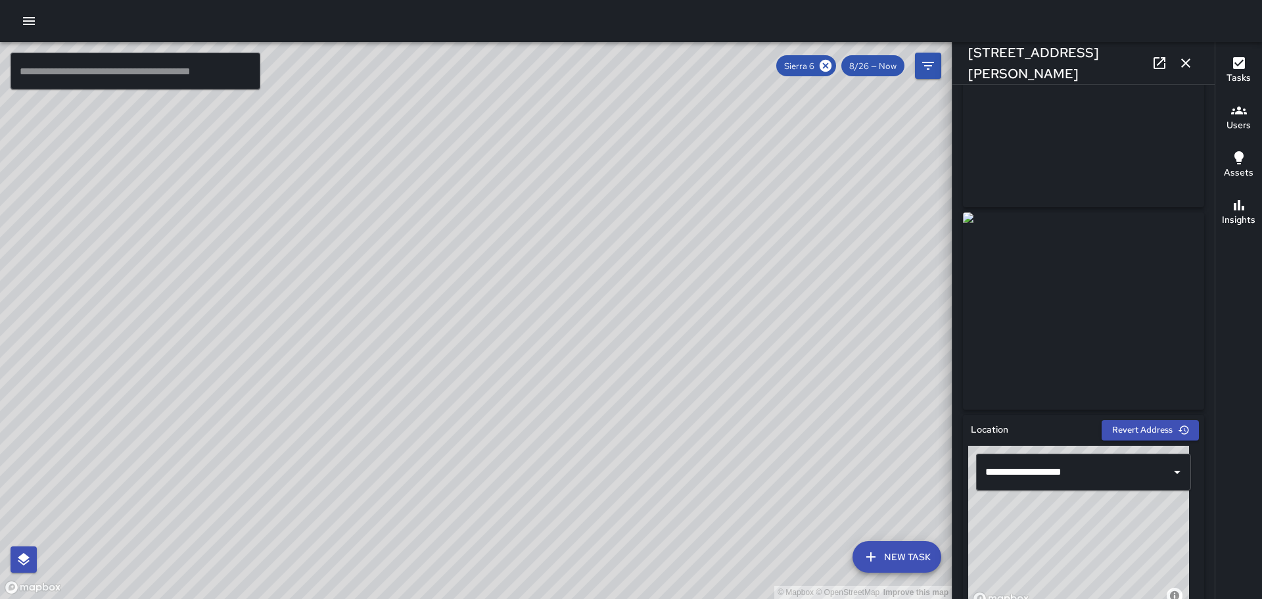
scroll to position [82, 0]
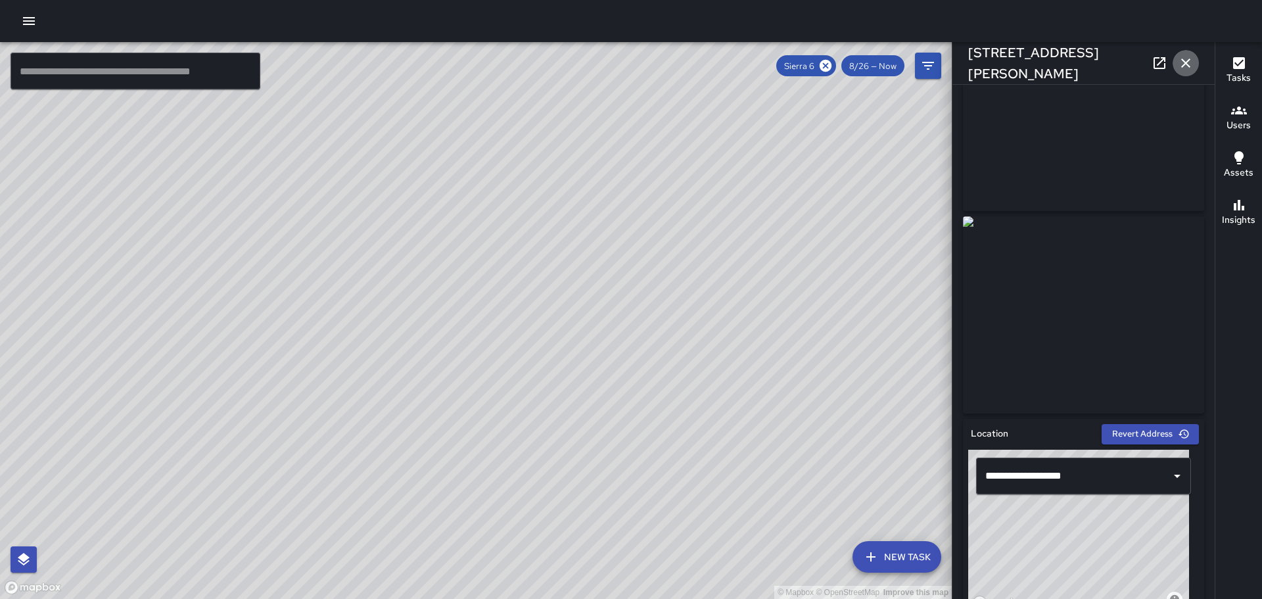
click at [1189, 69] on icon "button" at bounding box center [1186, 63] width 16 height 16
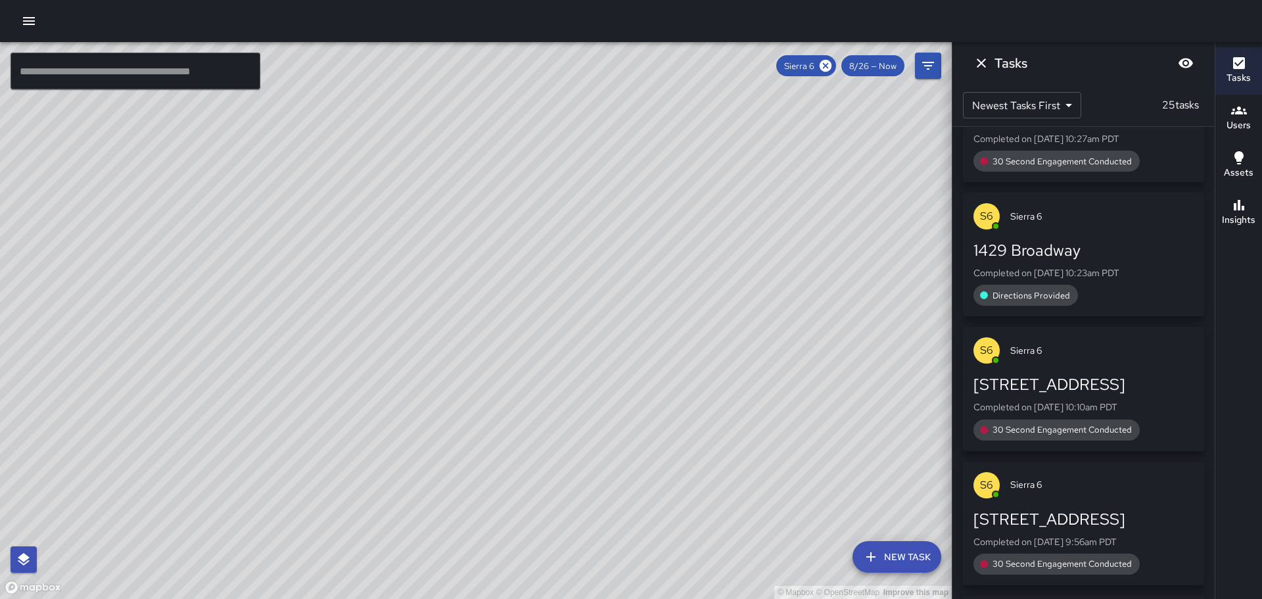
scroll to position [2159, 0]
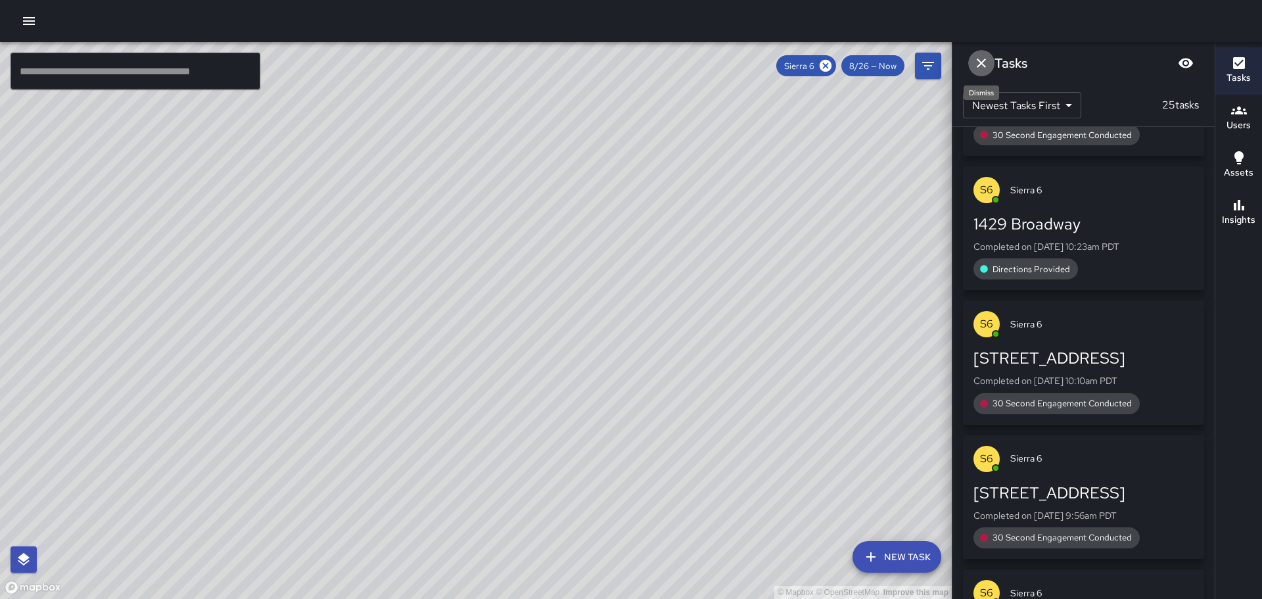
click at [977, 62] on icon "Dismiss" at bounding box center [981, 63] width 16 height 16
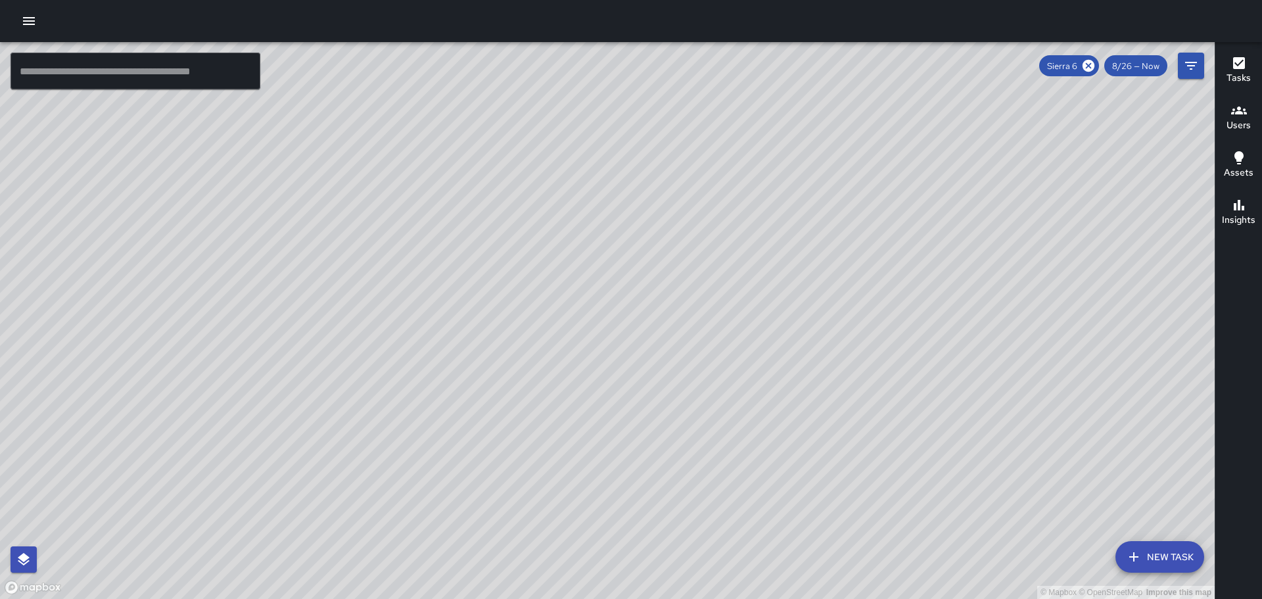
click at [1040, 299] on div "© Mapbox © OpenStreetMap Improve this map" at bounding box center [607, 320] width 1215 height 557
click at [1089, 66] on icon at bounding box center [1088, 65] width 14 height 14
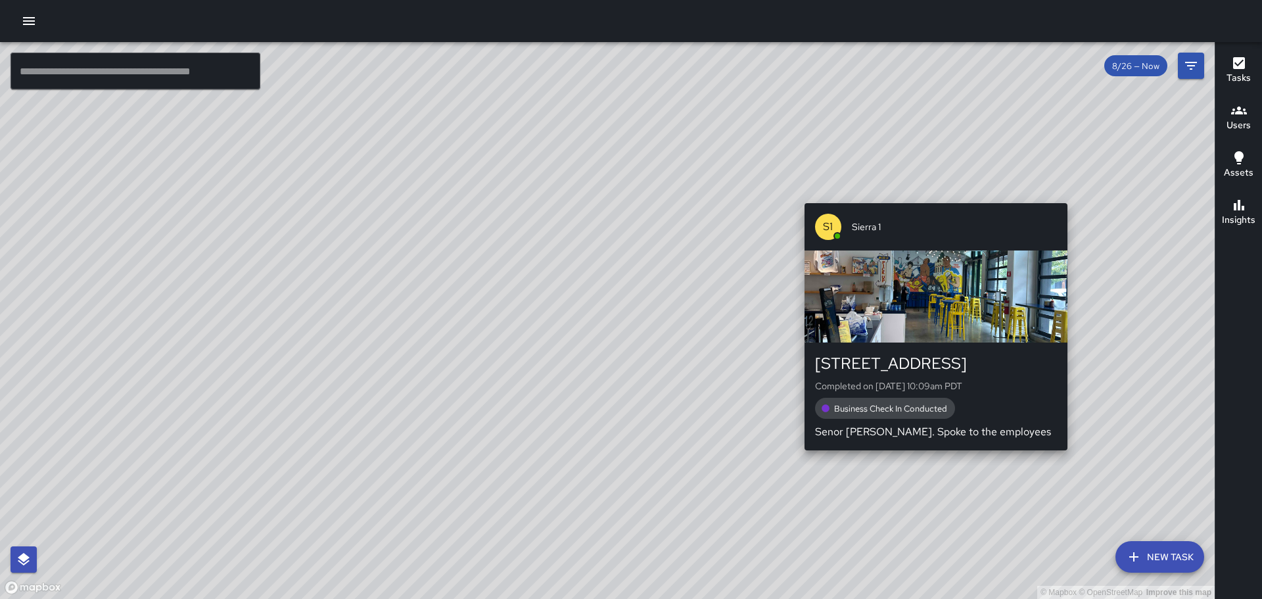
click at [931, 193] on div "© Mapbox © OpenStreetMap Improve this map [GEOGRAPHIC_DATA][STREET_ADDRESS] Com…" at bounding box center [607, 320] width 1215 height 557
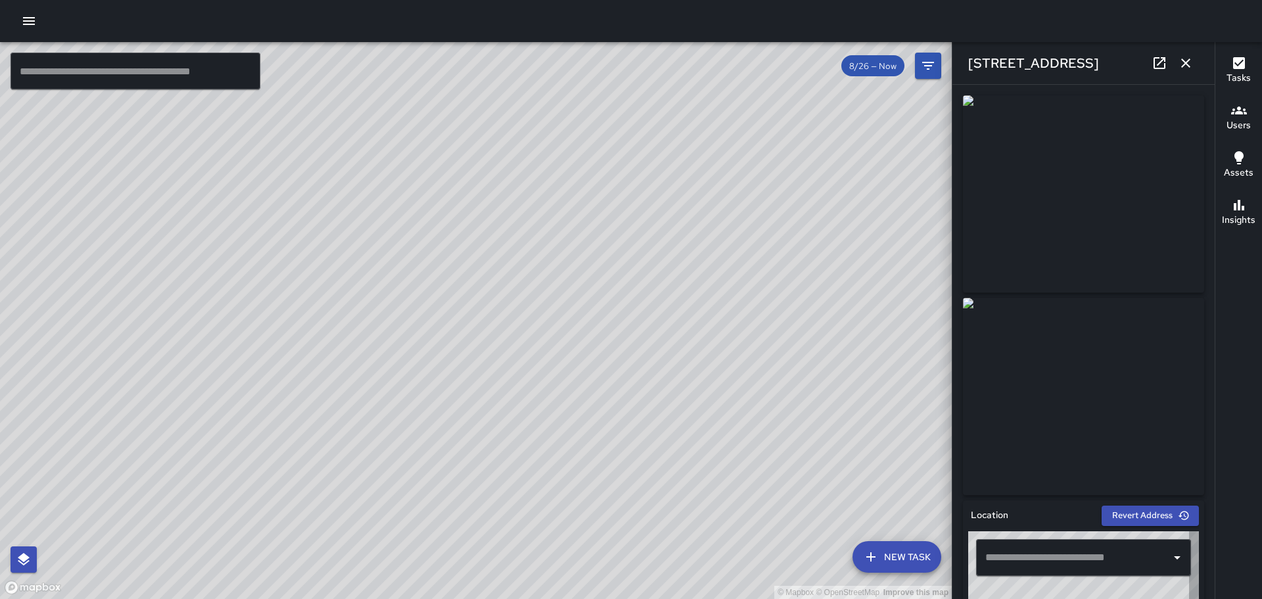
type input "**********"
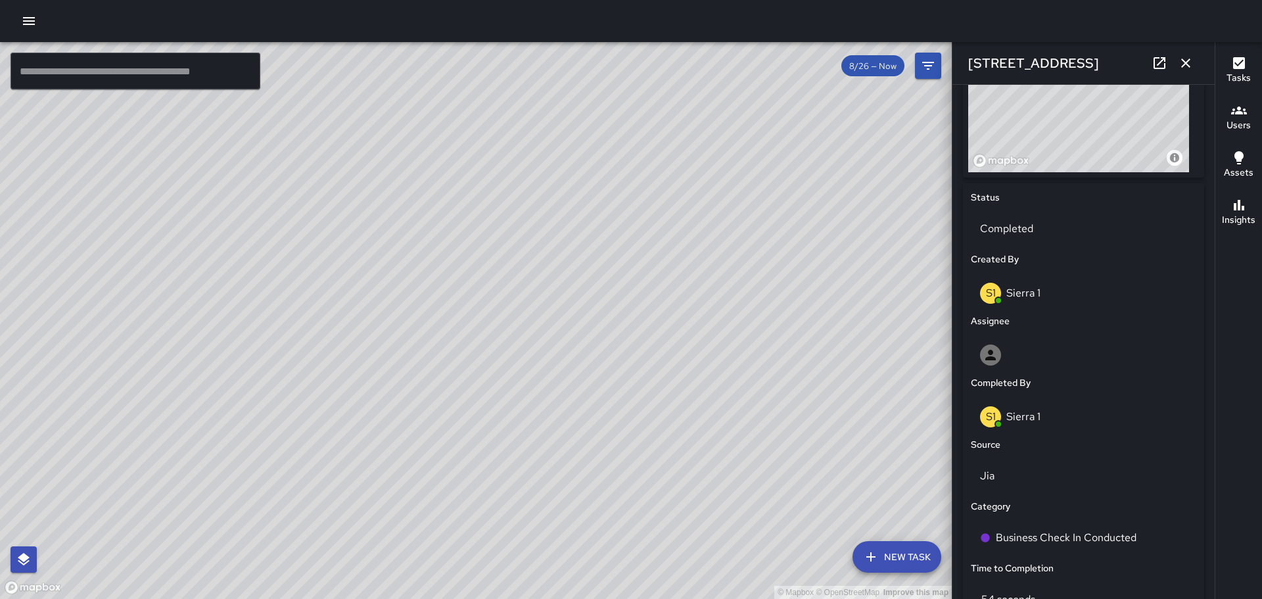
scroll to position [760, 0]
